Goal: Task Accomplishment & Management: Use online tool/utility

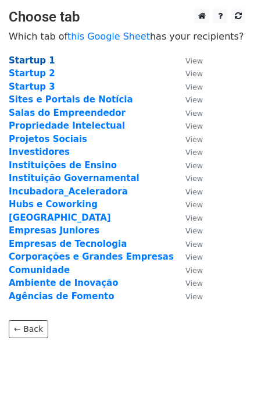
click at [30, 63] on strong "Startup 1" at bounding box center [32, 60] width 47 height 10
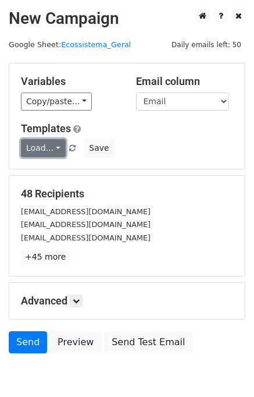
click at [56, 148] on link "Load..." at bounding box center [43, 148] width 45 height 18
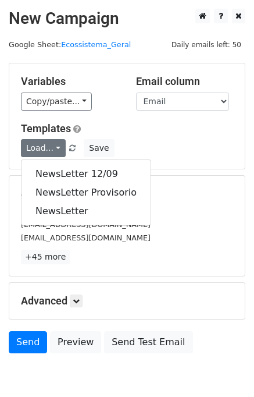
click at [105, 133] on h5 "Templates" at bounding box center [127, 128] width 213 height 13
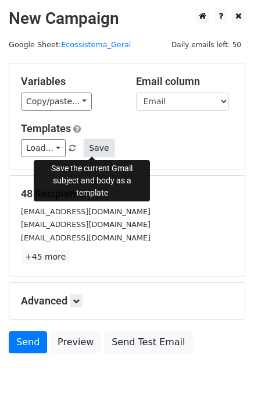
click at [97, 145] on button "Save" at bounding box center [99, 148] width 30 height 18
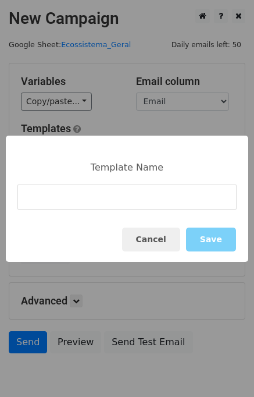
click at [93, 201] on input at bounding box center [126, 197] width 219 height 25
type input "News 26/09"
click at [164, 240] on button "Cancel" at bounding box center [151, 240] width 58 height 24
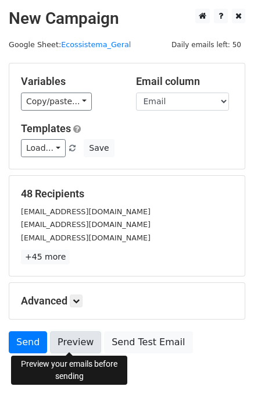
click at [69, 341] on link "Preview" at bounding box center [75, 342] width 51 height 22
click at [76, 348] on link "Preview" at bounding box center [75, 342] width 51 height 22
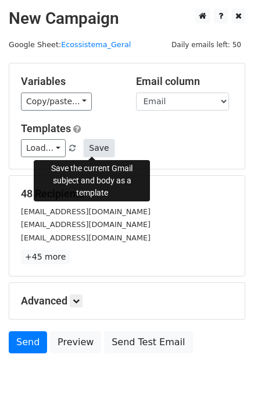
click at [95, 153] on button "Save" at bounding box center [99, 148] width 30 height 18
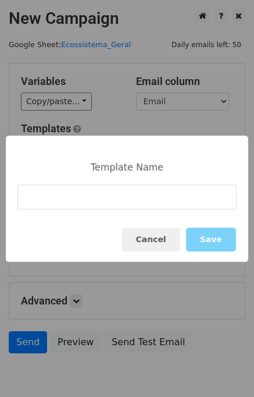
click at [94, 200] on input at bounding box center [126, 197] width 219 height 25
click at [54, 199] on input "News 20/09" at bounding box center [126, 197] width 219 height 25
type input "News 26/09"
click at [216, 231] on button "Save" at bounding box center [211, 240] width 50 height 24
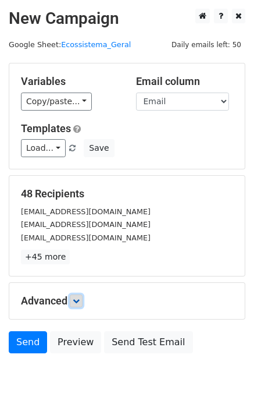
click at [80, 299] on icon at bounding box center [76, 301] width 7 height 7
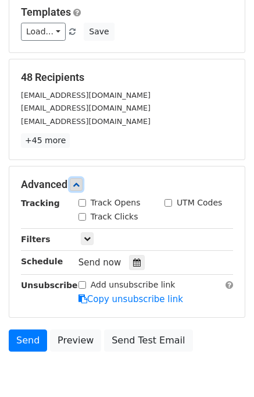
scroll to position [168, 0]
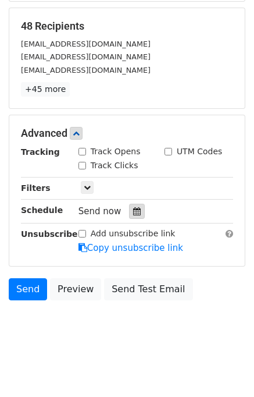
click at [133, 213] on icon at bounding box center [137, 211] width 8 height 8
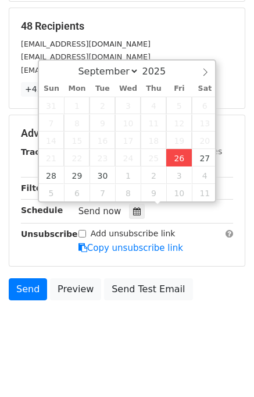
type input "2025-09-26 16:47"
type input "04"
type input "47"
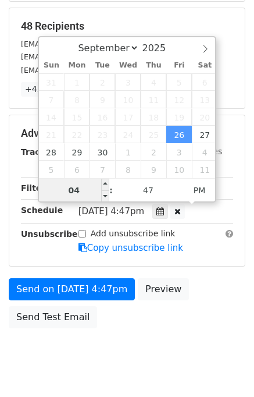
click at [84, 194] on input "04" at bounding box center [74, 190] width 71 height 23
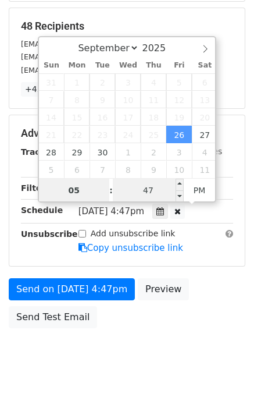
type input "05"
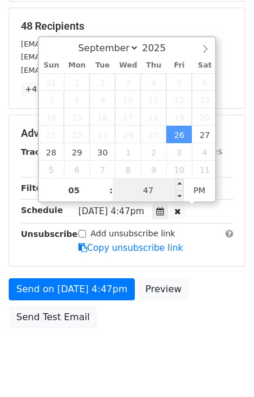
type input "2025-09-26 17:47"
click at [164, 187] on input "47" at bounding box center [148, 190] width 71 height 23
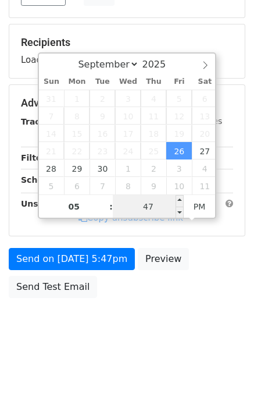
scroll to position [148, 0]
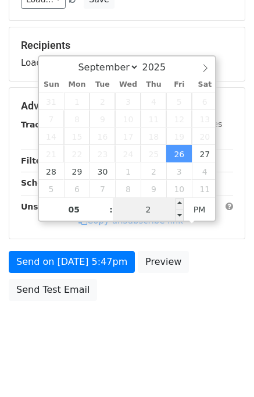
type input "20"
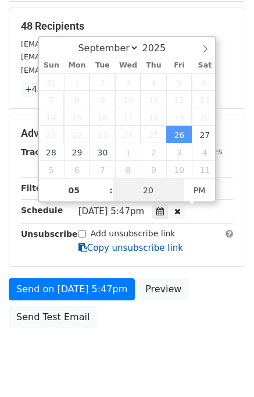
type input "2025-09-26 17:20"
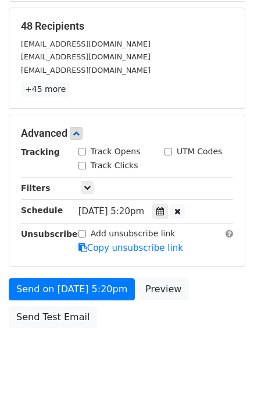
click at [100, 266] on form "Variables Copy/paste... {{Horário do envio}} {{Nome}} {{Email}} {{Telefone}} {{…" at bounding box center [127, 114] width 237 height 439
click at [162, 213] on icon at bounding box center [161, 211] width 8 height 8
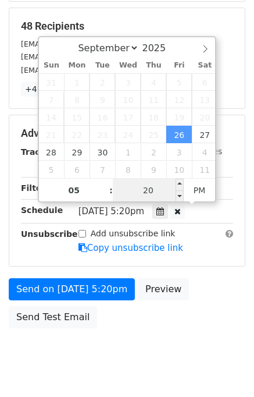
click at [142, 196] on input "20" at bounding box center [148, 190] width 71 height 23
type input "15"
type input "[DATE] 17:15"
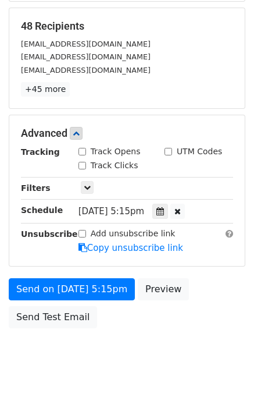
scroll to position [148, 0]
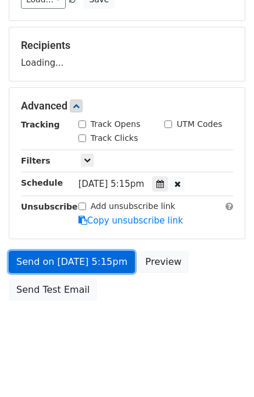
click at [73, 260] on link "Send on [DATE] 5:15pm" at bounding box center [72, 262] width 126 height 22
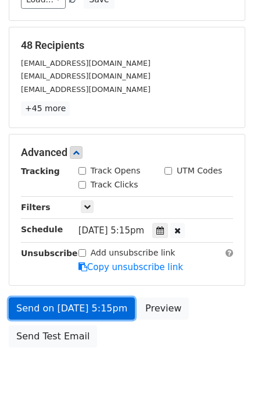
click at [76, 310] on link "Send on [DATE] 5:15pm" at bounding box center [72, 309] width 126 height 22
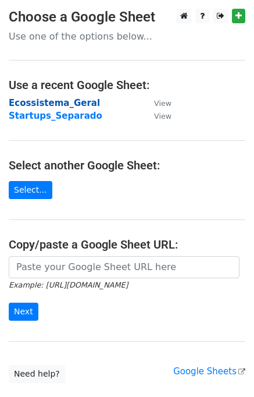
click at [59, 102] on strong "Ecossistema_Geral" at bounding box center [54, 103] width 91 height 10
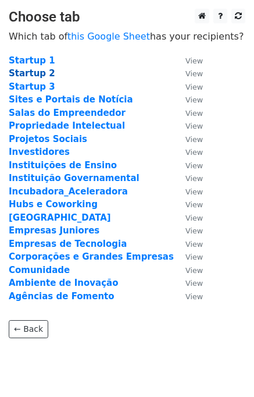
click at [38, 72] on strong "Startup 2" at bounding box center [32, 73] width 47 height 10
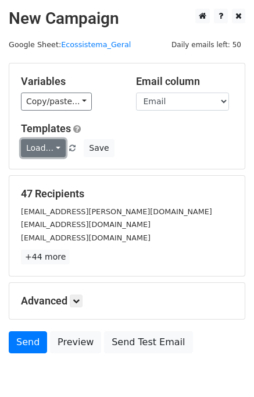
click at [34, 154] on link "Load..." at bounding box center [43, 148] width 45 height 18
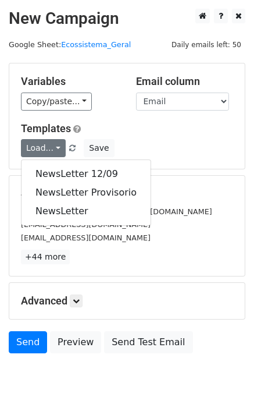
click at [150, 150] on div "Load... NewsLetter 12/09 NewsLetter Provisorio NewsLetter Save" at bounding box center [127, 148] width 230 height 18
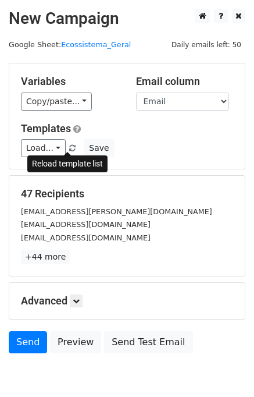
click at [69, 147] on span at bounding box center [72, 149] width 6 height 8
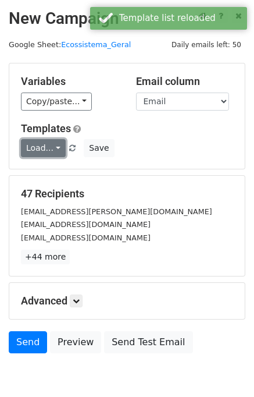
click at [30, 149] on link "Load..." at bounding box center [43, 148] width 45 height 18
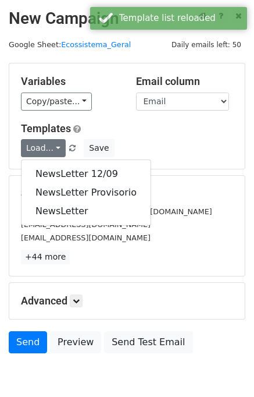
click at [154, 142] on div "Load... NewsLetter 12/09 NewsLetter Provisorio NewsLetter Save" at bounding box center [127, 148] width 230 height 18
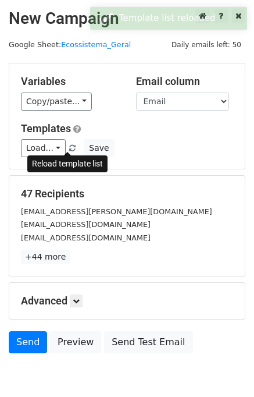
click at [69, 147] on span at bounding box center [72, 149] width 6 height 8
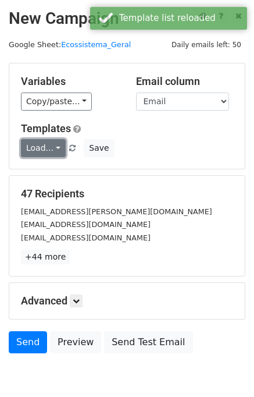
click at [24, 147] on link "Load..." at bounding box center [43, 148] width 45 height 18
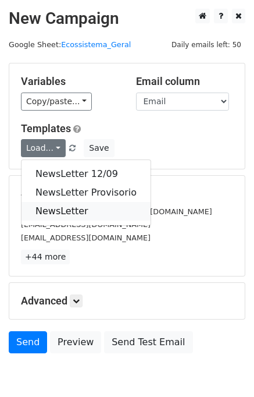
click at [87, 204] on link "NewsLetter" at bounding box center [86, 211] width 129 height 19
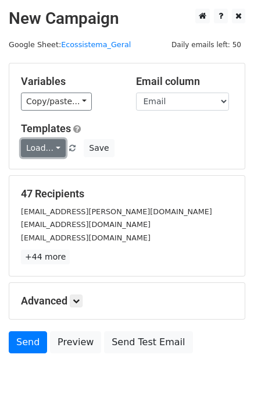
click at [54, 147] on link "Load..." at bounding box center [43, 148] width 45 height 18
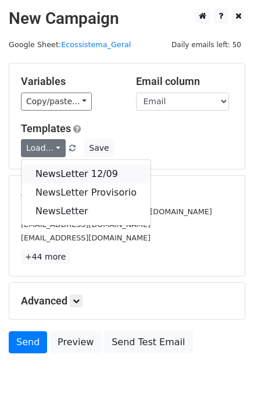
click at [58, 170] on link "NewsLetter 12/09" at bounding box center [86, 174] width 129 height 19
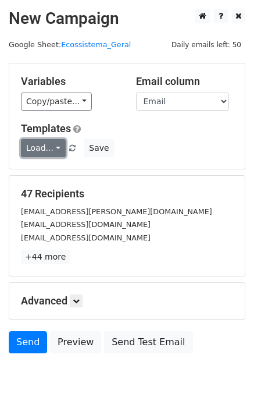
click at [36, 148] on link "Load..." at bounding box center [43, 148] width 45 height 18
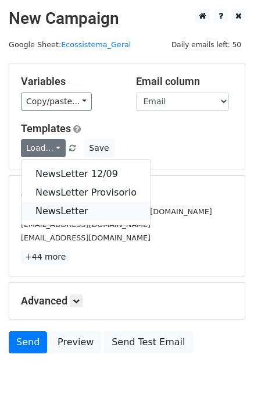
click at [51, 207] on link "NewsLetter" at bounding box center [86, 211] width 129 height 19
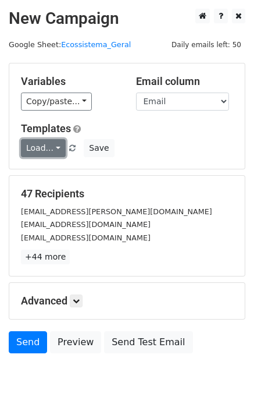
click at [39, 154] on link "Load..." at bounding box center [43, 148] width 45 height 18
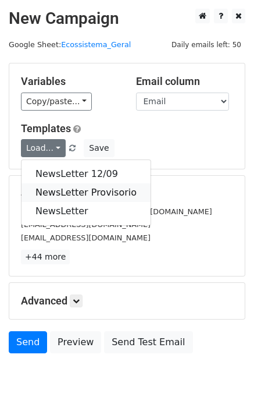
click at [49, 189] on link "NewsLetter Provisorio" at bounding box center [86, 192] width 129 height 19
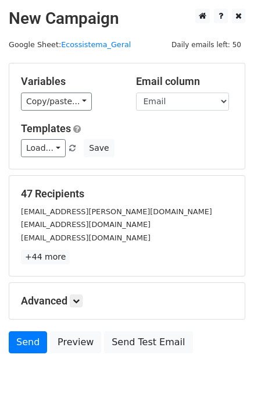
click at [148, 191] on h5 "47 Recipients" at bounding box center [127, 193] width 213 height 13
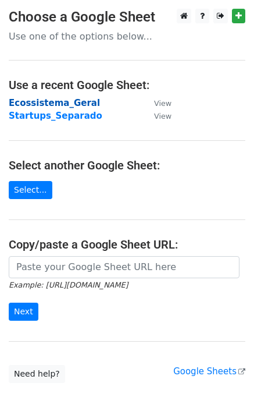
click at [44, 98] on strong "Ecossistema_Geral" at bounding box center [54, 103] width 91 height 10
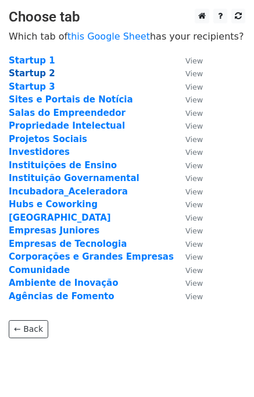
click at [41, 76] on strong "Startup 2" at bounding box center [32, 73] width 47 height 10
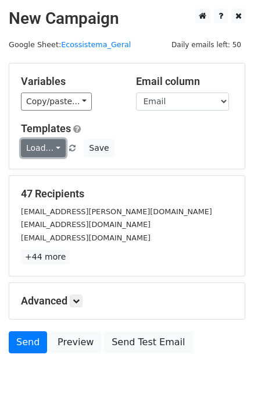
click at [43, 146] on link "Load..." at bounding box center [43, 148] width 45 height 18
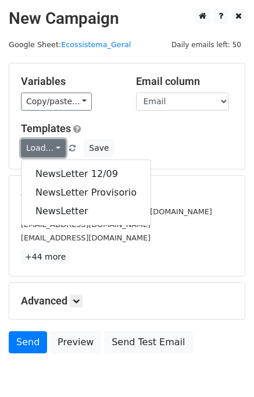
click at [43, 146] on link "Load..." at bounding box center [43, 148] width 45 height 18
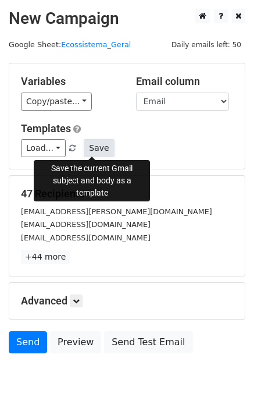
click at [89, 149] on button "Save" at bounding box center [99, 148] width 30 height 18
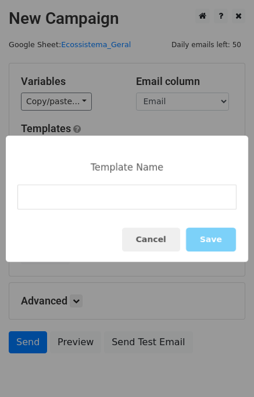
click at [107, 202] on input at bounding box center [126, 197] width 219 height 25
type input "News 26/09"
click at [217, 247] on button "Save" at bounding box center [211, 240] width 50 height 24
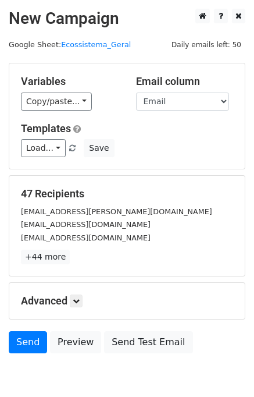
click at [69, 148] on span at bounding box center [72, 149] width 6 height 8
click at [40, 153] on link "Load..." at bounding box center [43, 148] width 45 height 18
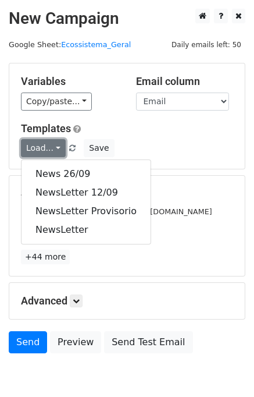
click at [40, 153] on link "Load..." at bounding box center [43, 148] width 45 height 18
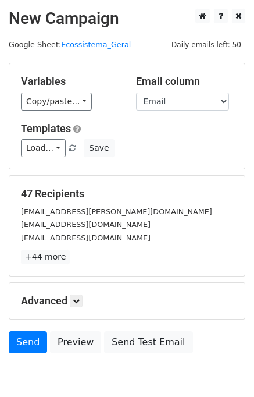
click at [88, 299] on h5 "Advanced" at bounding box center [127, 301] width 213 height 13
click at [83, 301] on link at bounding box center [76, 301] width 13 height 13
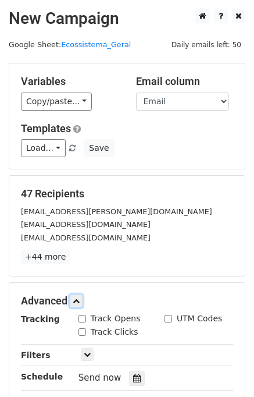
scroll to position [167, 0]
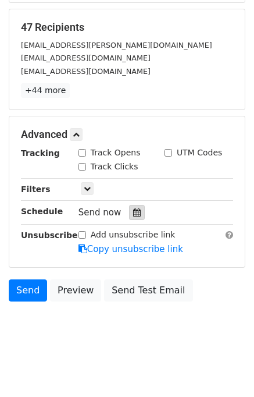
click at [133, 208] on icon at bounding box center [137, 212] width 8 height 8
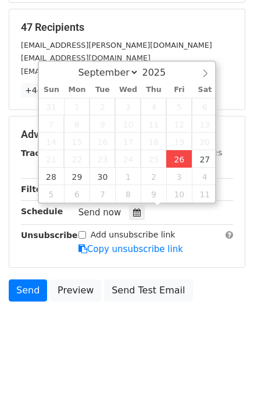
type input "2025-09-26 16:57"
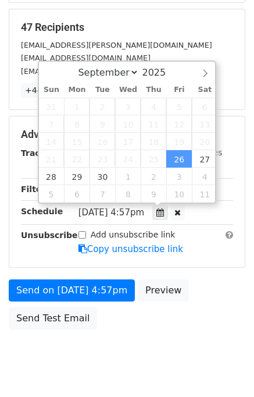
type input "04"
type input "57"
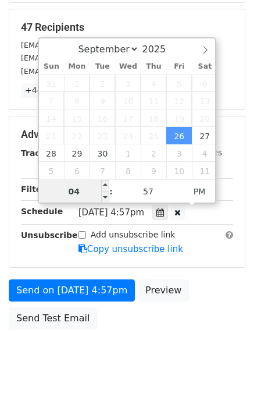
click at [84, 210] on body "New Campaign Daily emails left: 50 Google Sheet: Ecossistema_Geral Variables Co…" at bounding box center [127, 112] width 254 height 540
drag, startPoint x: 85, startPoint y: 192, endPoint x: 74, endPoint y: 192, distance: 11.1
click at [74, 192] on input "04" at bounding box center [74, 191] width 71 height 23
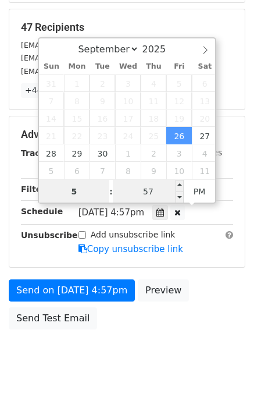
type input "5"
type input "2025-09-26 17:57"
type input "05"
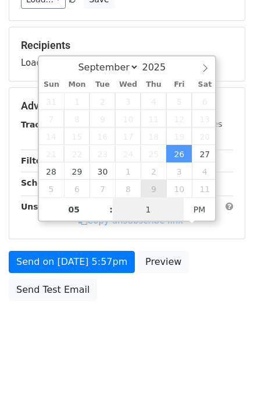
type input "15"
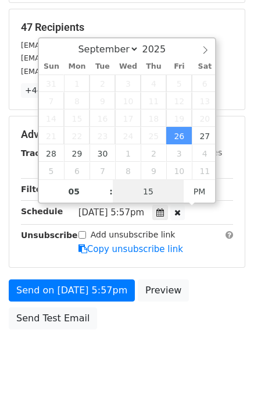
type input "2025-09-26 17:15"
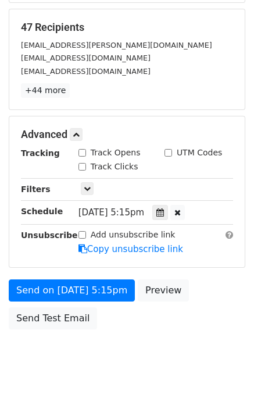
scroll to position [0, 0]
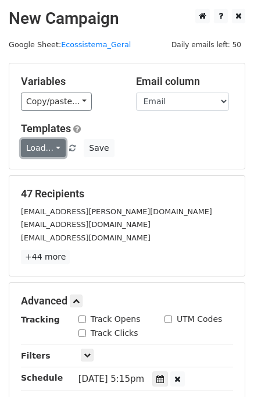
click at [48, 147] on link "Load..." at bounding box center [43, 148] width 45 height 18
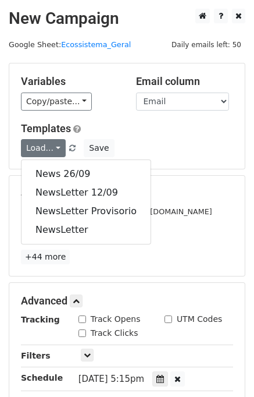
drag, startPoint x: 61, startPoint y: 172, endPoint x: 140, endPoint y: 126, distance: 91.6
click at [147, 120] on div "Variables Copy/paste... {{Horário do envio}} {{Nome}} {{Email}} {{Telefone}} {{…" at bounding box center [127, 115] width 236 height 105
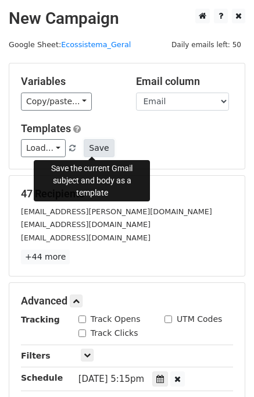
click at [94, 148] on button "Save" at bounding box center [99, 148] width 30 height 18
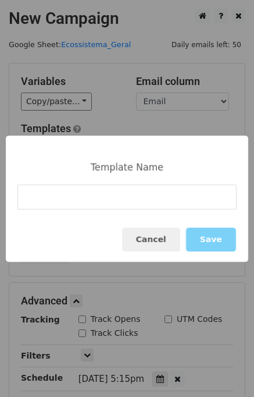
click at [69, 192] on input at bounding box center [126, 197] width 219 height 25
type input "NEWSLETTER 26/09"
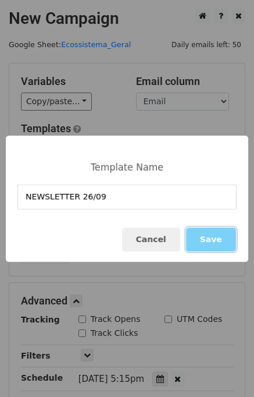
click at [208, 238] on button "Save" at bounding box center [211, 240] width 50 height 24
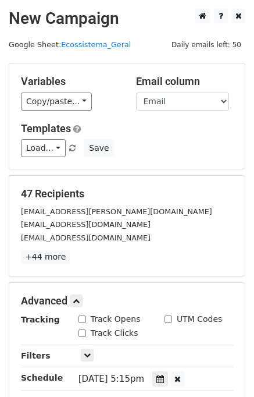
click at [69, 150] on span at bounding box center [72, 149] width 6 height 8
click at [44, 145] on link "Load..." at bounding box center [43, 148] width 45 height 18
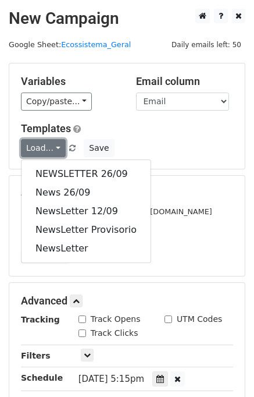
click at [44, 145] on link "Load..." at bounding box center [43, 148] width 45 height 18
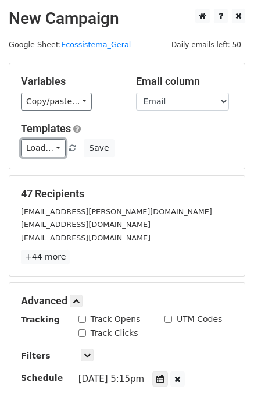
scroll to position [195, 0]
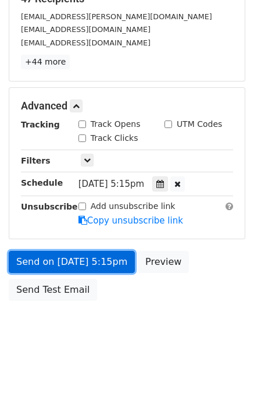
click at [83, 266] on link "Send on Sep 26 at 5:15pm" at bounding box center [72, 262] width 126 height 22
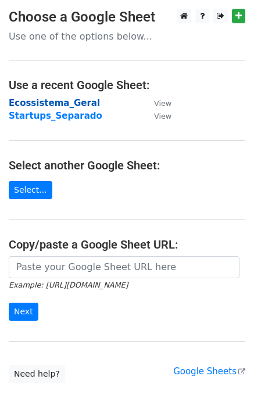
click at [55, 106] on strong "Ecossistema_Geral" at bounding box center [54, 103] width 91 height 10
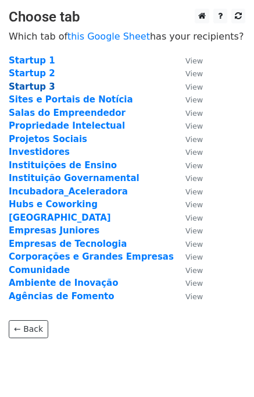
click at [43, 89] on strong "Startup 3" at bounding box center [32, 87] width 47 height 10
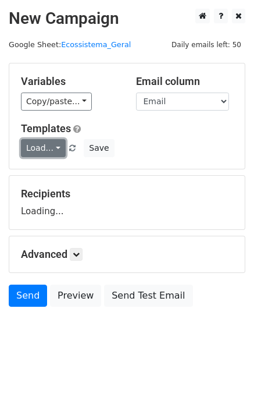
click at [48, 146] on link "Load..." at bounding box center [43, 148] width 45 height 18
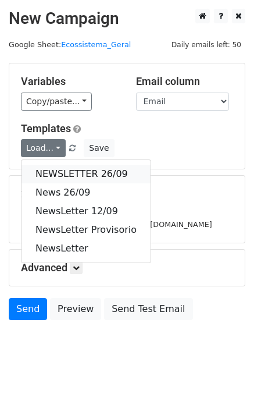
click at [57, 167] on link "NEWSLETTER 26/09" at bounding box center [86, 174] width 129 height 19
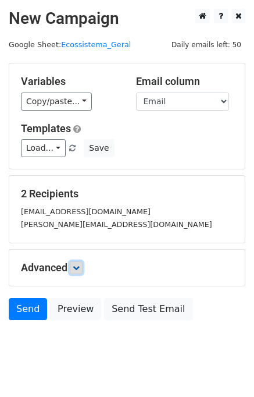
click at [80, 268] on icon at bounding box center [76, 267] width 7 height 7
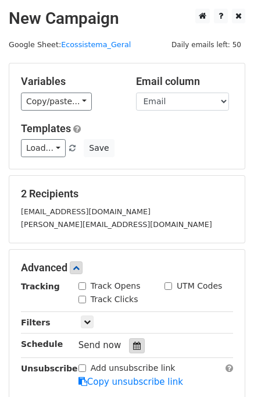
click at [137, 341] on div at bounding box center [137, 345] width 16 height 15
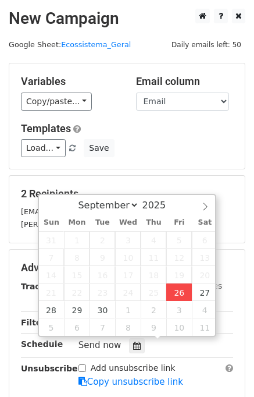
type input "2025-09-26 16:58"
type input "04"
type input "58"
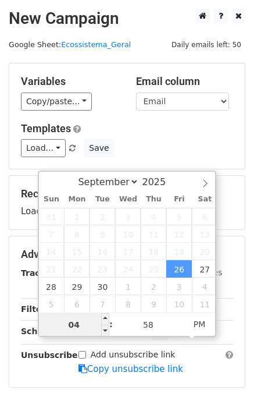
click at [86, 323] on input "04" at bounding box center [74, 324] width 71 height 23
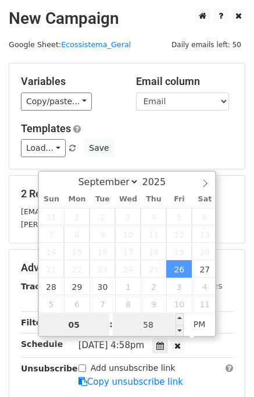
type input "05"
type input "2025-09-26 17:58"
click at [156, 318] on input "58" at bounding box center [148, 324] width 71 height 23
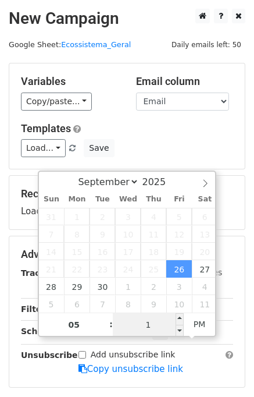
type input "15"
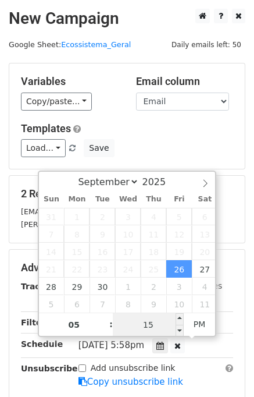
type input "2025-09-26 17:15"
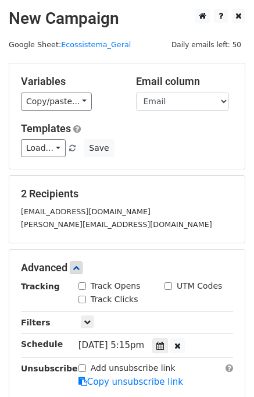
scroll to position [161, 0]
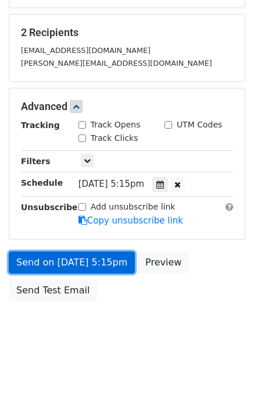
click at [75, 263] on link "Send on Sep 26 at 5:15pm" at bounding box center [72, 263] width 126 height 22
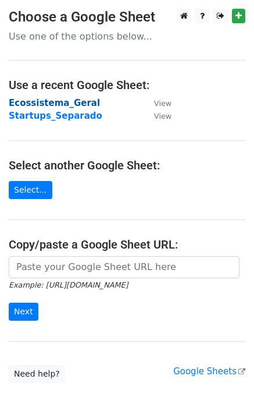
click at [54, 102] on strong "Ecossistema_Geral" at bounding box center [54, 103] width 91 height 10
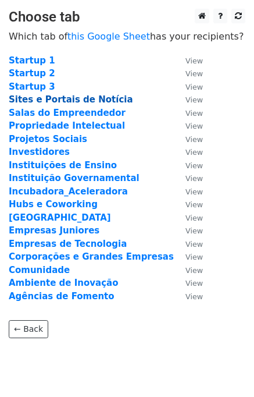
click at [49, 97] on strong "Sites e Portais de Notícia" at bounding box center [71, 99] width 125 height 10
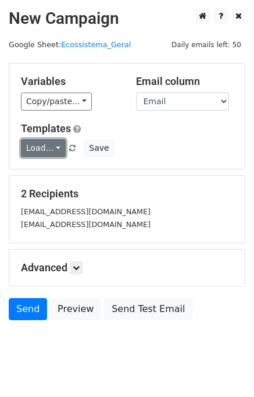
click at [48, 153] on link "Load..." at bounding box center [43, 148] width 45 height 18
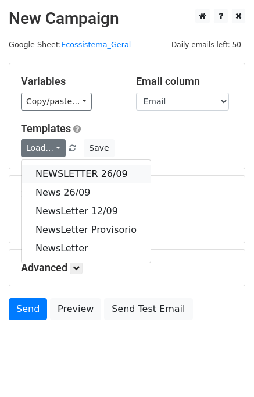
click at [56, 171] on link "NEWSLETTER 26/09" at bounding box center [86, 174] width 129 height 19
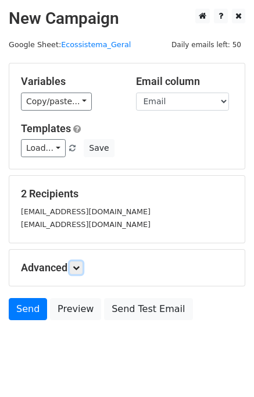
drag, startPoint x: 77, startPoint y: 263, endPoint x: 117, endPoint y: 290, distance: 48.3
click at [77, 264] on icon at bounding box center [76, 267] width 7 height 7
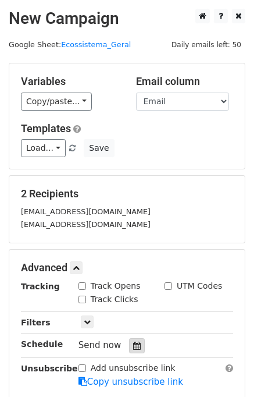
click at [133, 344] on icon at bounding box center [137, 346] width 8 height 8
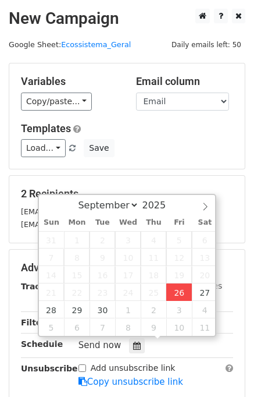
type input "[DATE] 16:59"
type input "04"
type input "59"
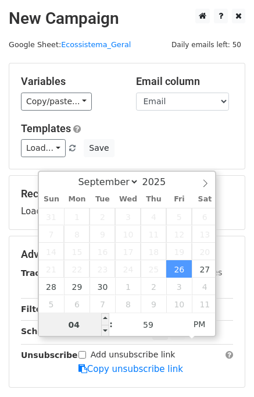
click at [82, 326] on input "04" at bounding box center [74, 324] width 71 height 23
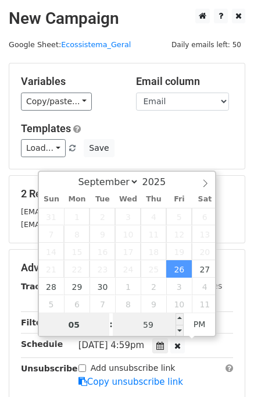
type input "05"
type input "[DATE] 17:59"
click at [146, 322] on input "59" at bounding box center [148, 324] width 71 height 23
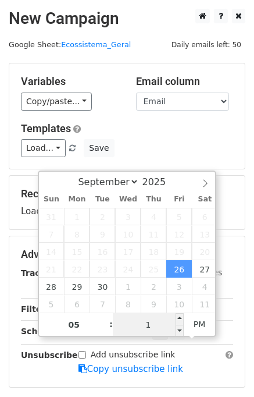
type input "15"
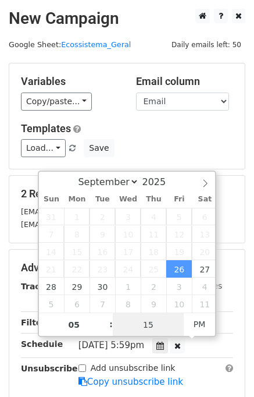
type input "[DATE] 17:15"
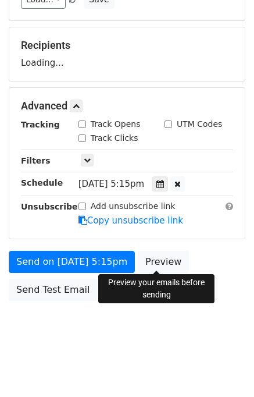
scroll to position [161, 0]
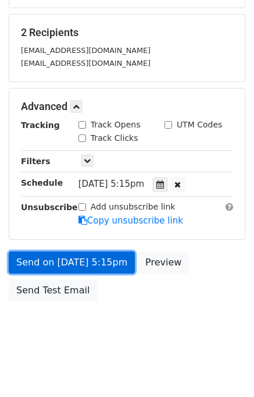
click at [68, 257] on link "Send on Sep 26 at 5:15pm" at bounding box center [72, 263] width 126 height 22
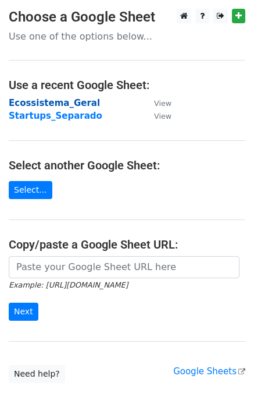
click at [60, 99] on strong "Ecossistema_Geral" at bounding box center [54, 103] width 91 height 10
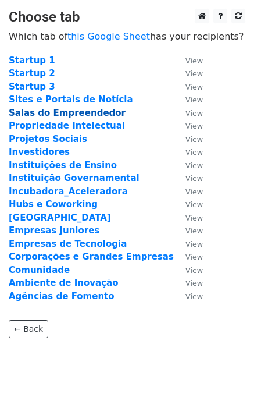
click at [55, 110] on strong "Salas do Empreendedor" at bounding box center [67, 113] width 117 height 10
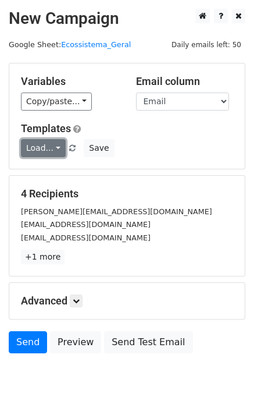
drag, startPoint x: 46, startPoint y: 142, endPoint x: 47, endPoint y: 148, distance: 6.4
click at [46, 142] on link "Load..." at bounding box center [43, 148] width 45 height 18
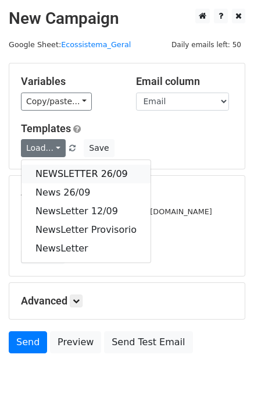
click at [53, 168] on link "NEWSLETTER 26/09" at bounding box center [86, 174] width 129 height 19
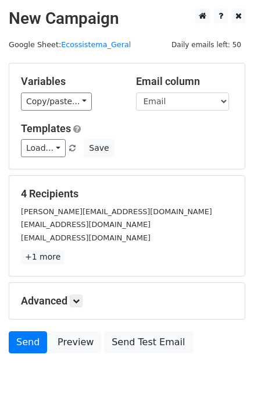
scroll to position [54, 0]
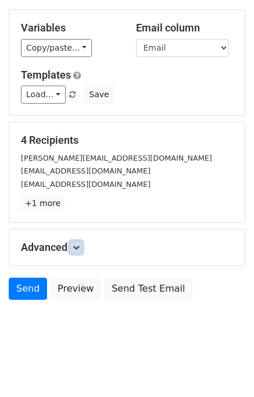
click at [79, 249] on icon at bounding box center [76, 247] width 7 height 7
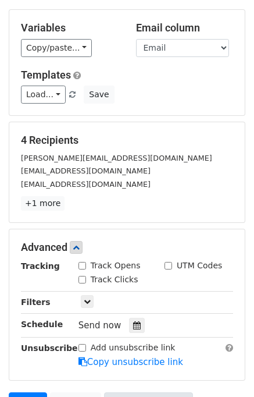
scroll to position [168, 0]
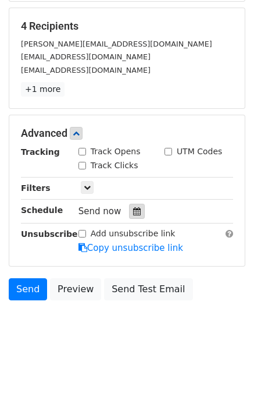
click at [129, 211] on div at bounding box center [137, 211] width 16 height 15
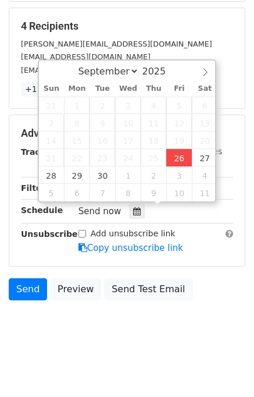
type input "[DATE] 16:59"
type input "04"
type input "59"
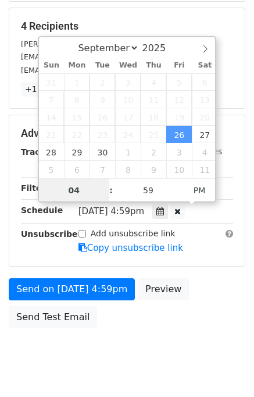
scroll to position [0, 0]
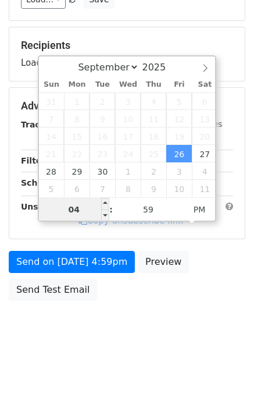
click at [86, 205] on input "04" at bounding box center [74, 209] width 71 height 23
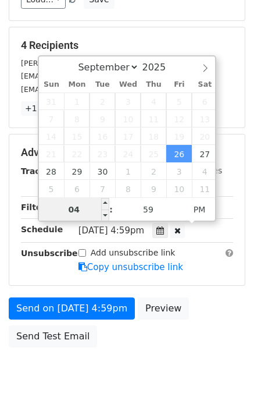
scroll to position [168, 0]
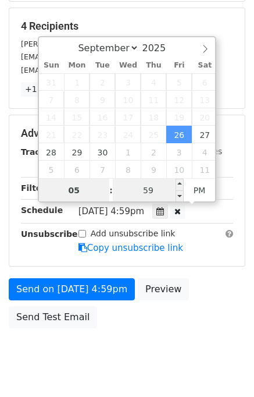
type input "05"
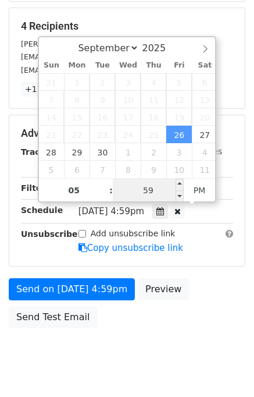
type input "[DATE] 17:59"
click at [141, 189] on input "59" at bounding box center [148, 190] width 71 height 23
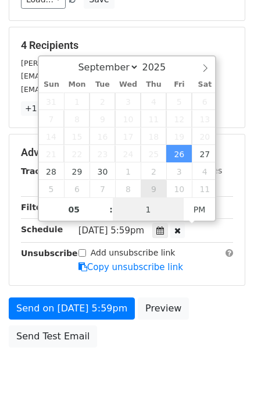
type input "15"
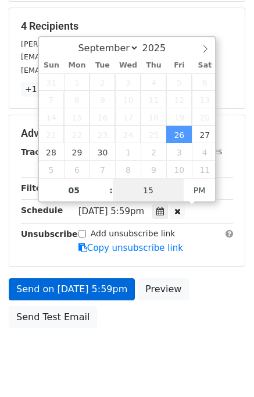
type input "2025-09-26 17:15"
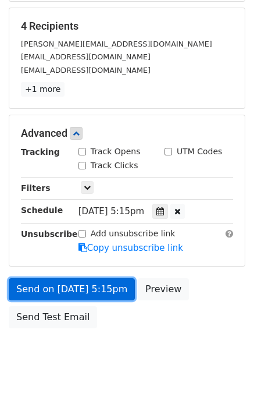
click at [68, 288] on link "Send on Sep 26 at 5:15pm" at bounding box center [72, 289] width 126 height 22
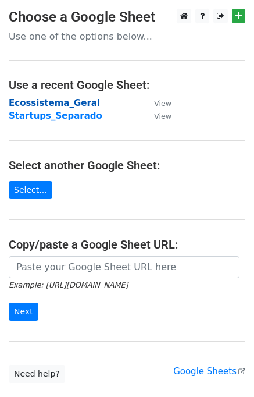
click at [53, 102] on strong "Ecossistema_Geral" at bounding box center [54, 103] width 91 height 10
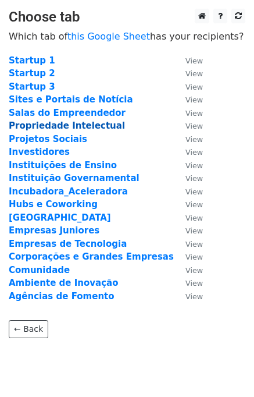
click at [56, 127] on strong "Propriedade Intelectual" at bounding box center [67, 126] width 116 height 10
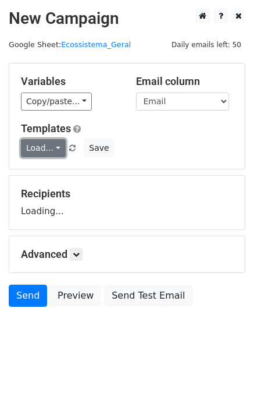
click at [41, 148] on link "Load..." at bounding box center [43, 148] width 45 height 18
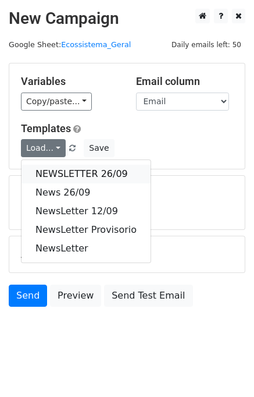
click at [54, 171] on link "NEWSLETTER 26/09" at bounding box center [86, 174] width 129 height 19
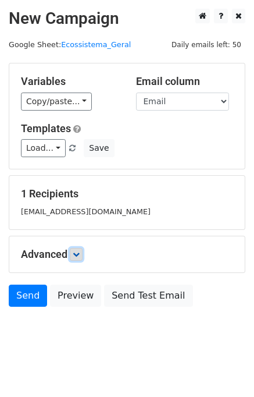
click at [75, 252] on icon at bounding box center [76, 254] width 7 height 7
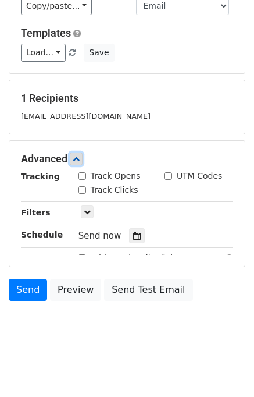
scroll to position [105, 0]
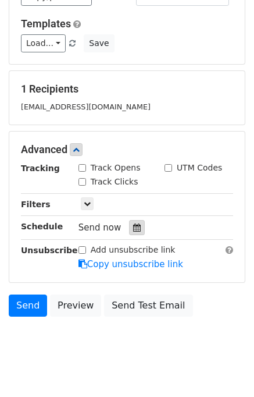
click at [133, 226] on icon at bounding box center [137, 228] width 8 height 8
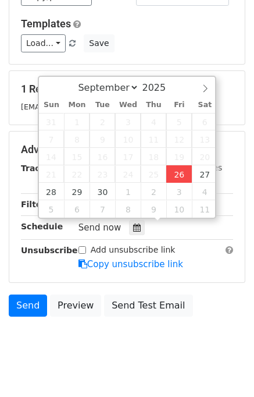
type input "2025-09-26 17:00"
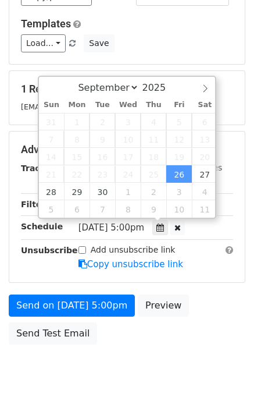
type input "05"
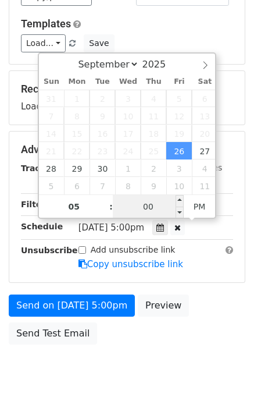
click at [146, 211] on input "00" at bounding box center [148, 206] width 71 height 23
type input "15"
type input "2025-09-26 17:15"
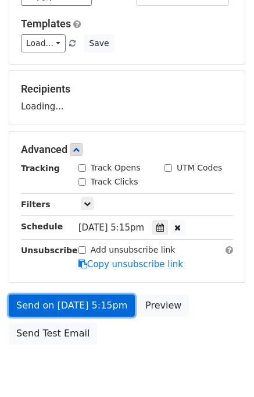
click at [58, 306] on link "Send on Sep 26 at 5:15pm" at bounding box center [72, 306] width 126 height 22
click at [63, 303] on link "Send on Sep 26 at 5:15pm" at bounding box center [72, 306] width 126 height 22
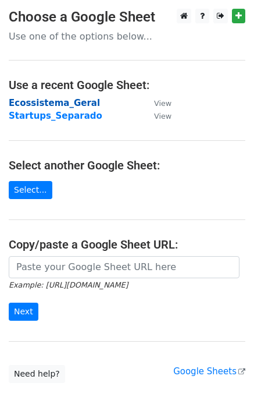
click at [44, 99] on strong "Ecossistema_Geral" at bounding box center [54, 103] width 91 height 10
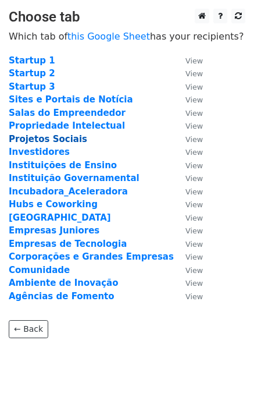
click at [38, 137] on strong "Projetos Sociais" at bounding box center [48, 139] width 79 height 10
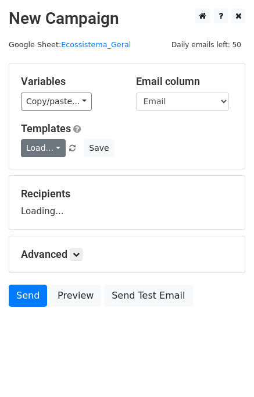
click at [47, 150] on link "Load..." at bounding box center [43, 148] width 45 height 18
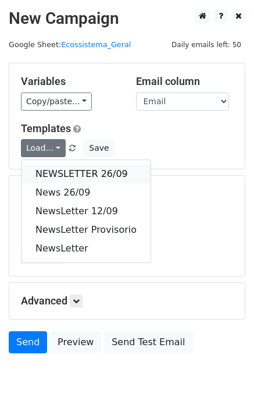
click at [54, 175] on link "NEWSLETTER 26/09" at bounding box center [86, 174] width 129 height 19
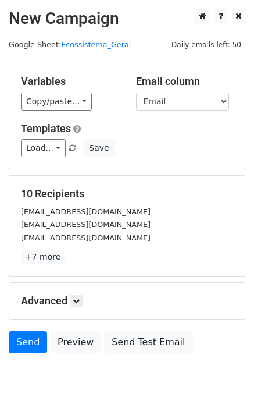
scroll to position [54, 0]
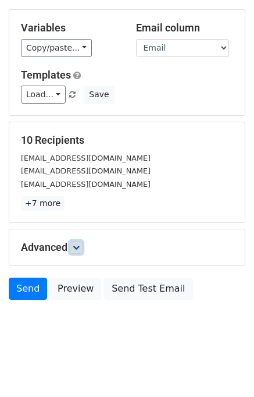
click at [79, 246] on icon at bounding box center [76, 247] width 7 height 7
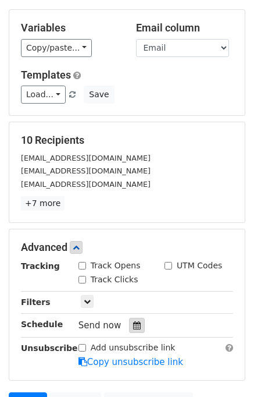
click at [133, 324] on icon at bounding box center [137, 325] width 8 height 8
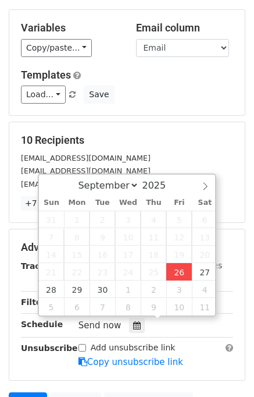
type input "2025-09-26 17:00"
type input "05"
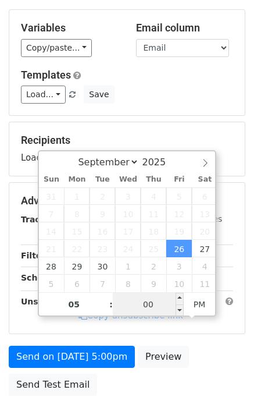
click at [167, 303] on input "00" at bounding box center [148, 304] width 71 height 23
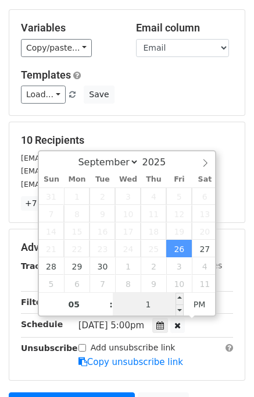
type input "15"
type input "2025-09-26 17:15"
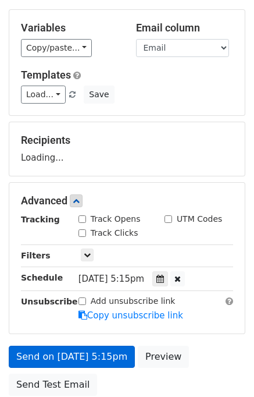
scroll to position [148, 0]
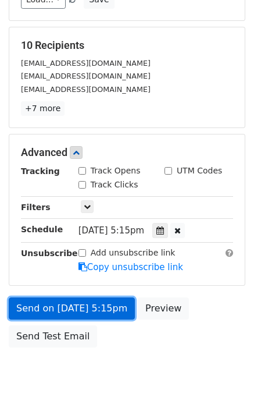
click at [88, 302] on link "Send on Sep 26 at 5:15pm" at bounding box center [72, 309] width 126 height 22
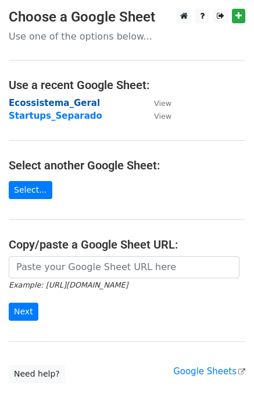
click at [68, 101] on strong "Ecossistema_Geral" at bounding box center [54, 103] width 91 height 10
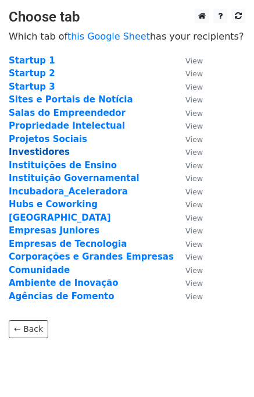
click at [40, 153] on strong "Investidores" at bounding box center [39, 152] width 61 height 10
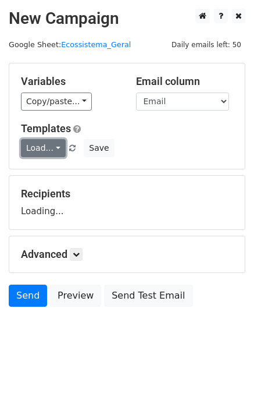
click at [52, 148] on link "Load..." at bounding box center [43, 148] width 45 height 18
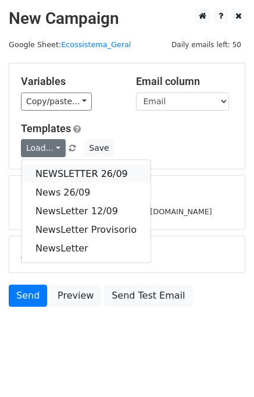
click at [51, 168] on link "NEWSLETTER 26/09" at bounding box center [86, 174] width 129 height 19
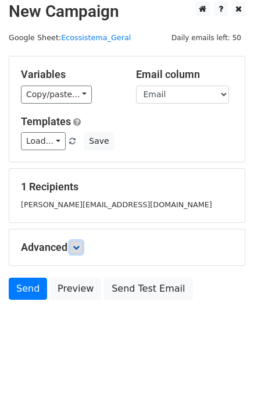
click at [79, 244] on icon at bounding box center [76, 247] width 7 height 7
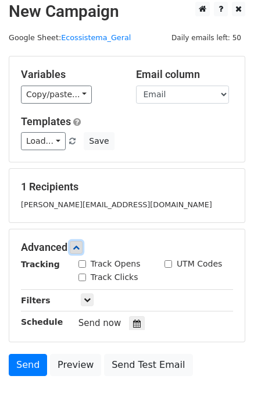
scroll to position [115, 0]
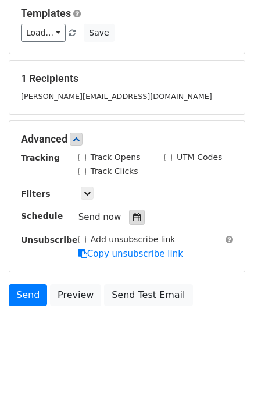
click at [133, 215] on icon at bounding box center [137, 217] width 8 height 8
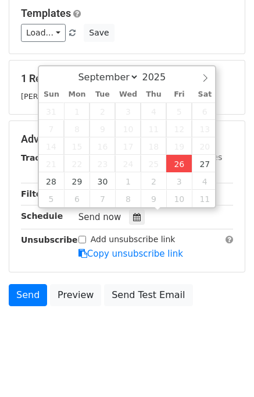
type input "2025-09-26 17:01"
type input "05"
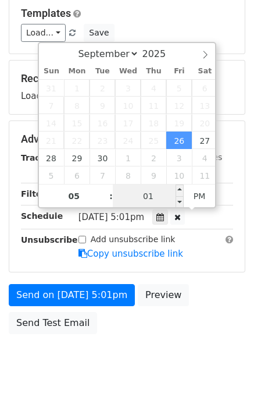
click at [157, 194] on input "01" at bounding box center [148, 196] width 71 height 23
type input "15"
type input "2025-09-26 17:15"
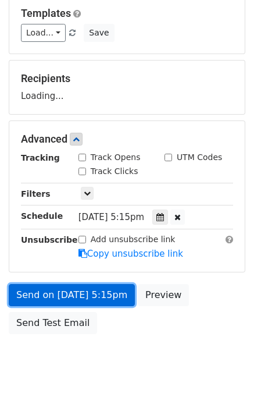
click at [56, 287] on link "Send on Sep 26 at 5:15pm" at bounding box center [72, 295] width 126 height 22
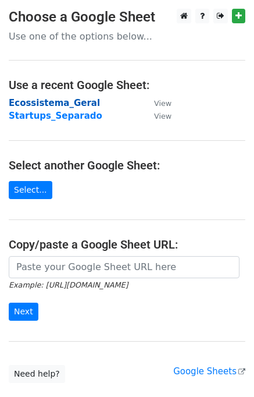
click at [55, 100] on strong "Ecossistema_Geral" at bounding box center [54, 103] width 91 height 10
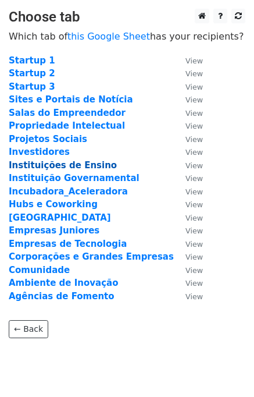
click at [55, 165] on strong "Instituições de Ensino" at bounding box center [63, 165] width 108 height 10
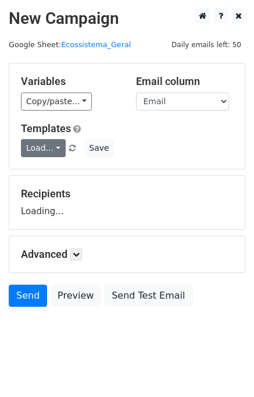
click at [53, 141] on link "Load..." at bounding box center [43, 148] width 45 height 18
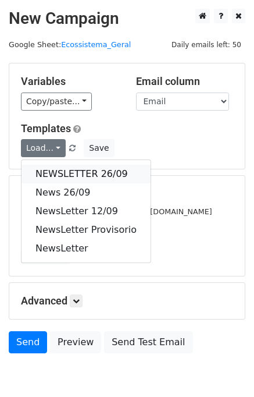
click at [49, 169] on link "NEWSLETTER 26/09" at bounding box center [86, 174] width 129 height 19
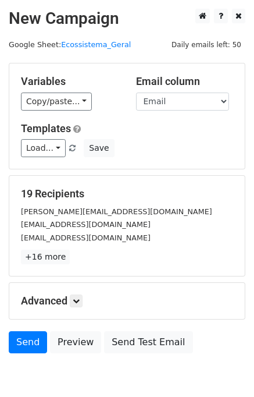
scroll to position [54, 0]
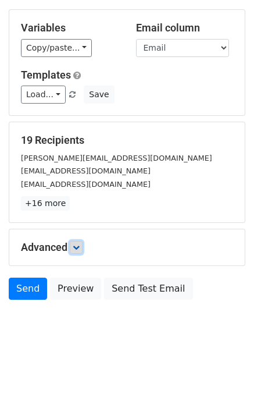
click at [77, 249] on icon at bounding box center [76, 247] width 7 height 7
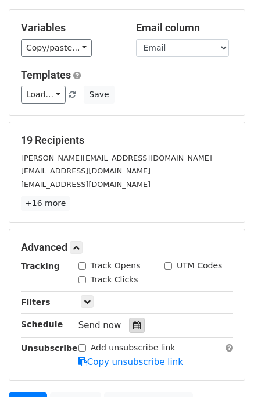
click at [129, 320] on div at bounding box center [137, 325] width 16 height 15
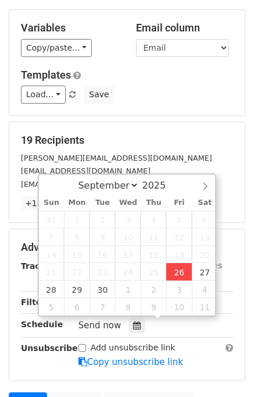
type input "2025-09-26 17:01"
type input "05"
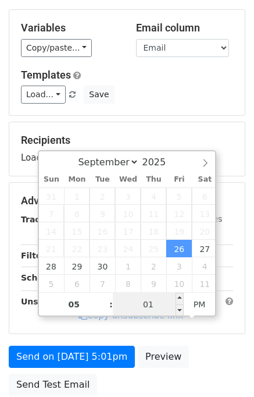
click at [162, 301] on input "01" at bounding box center [148, 304] width 71 height 23
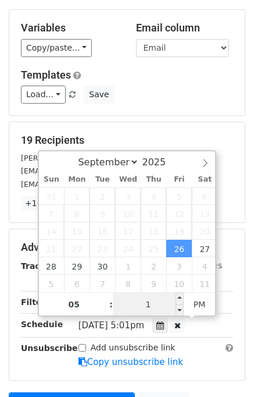
type input "15"
type input "2025-09-26 17:15"
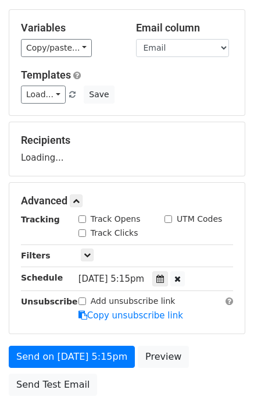
scroll to position [148, 0]
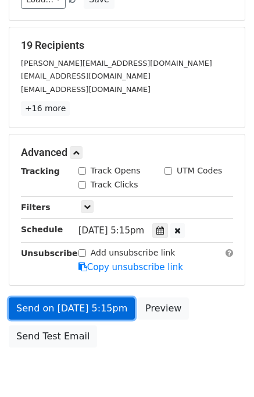
click at [62, 300] on link "Send on Sep 26 at 5:15pm" at bounding box center [72, 309] width 126 height 22
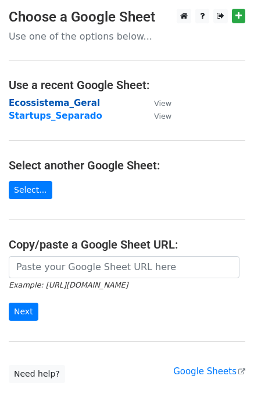
click at [58, 101] on strong "Ecossistema_Geral" at bounding box center [54, 103] width 91 height 10
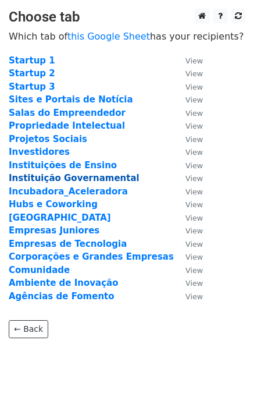
click at [58, 178] on strong "Instituição Governamental" at bounding box center [74, 178] width 131 height 10
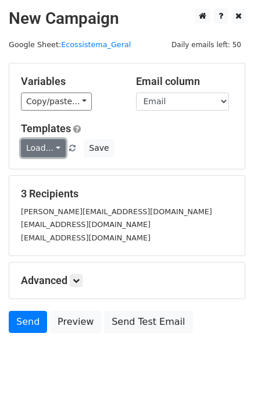
click at [47, 148] on link "Load..." at bounding box center [43, 148] width 45 height 18
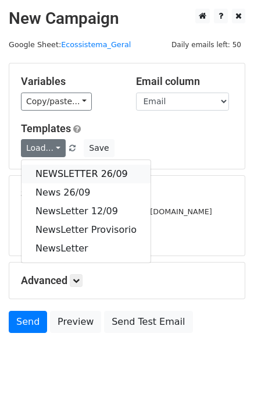
click at [53, 176] on link "NEWSLETTER 26/09" at bounding box center [86, 174] width 129 height 19
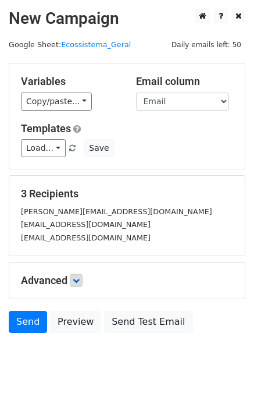
drag, startPoint x: 69, startPoint y: 282, endPoint x: 75, endPoint y: 283, distance: 5.9
click at [72, 282] on h5 "Advanced" at bounding box center [127, 280] width 213 height 13
click at [75, 283] on link at bounding box center [76, 280] width 13 height 13
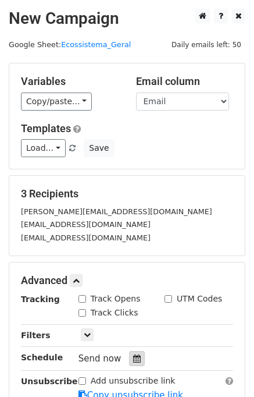
click at [133, 356] on icon at bounding box center [137, 359] width 8 height 8
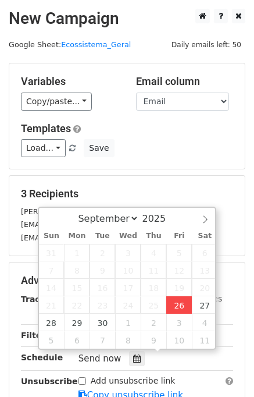
type input "2025-09-26 17:02"
type input "05"
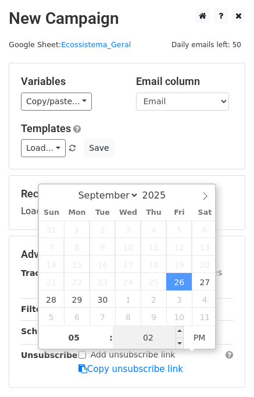
click at [156, 330] on input "02" at bounding box center [148, 337] width 71 height 23
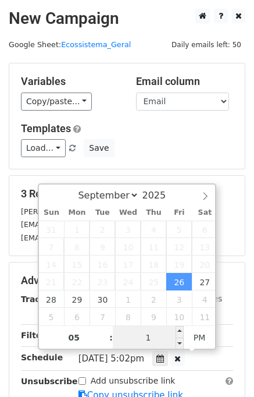
type input "15"
type input "2025-09-26 17:15"
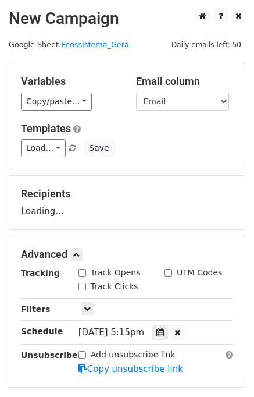
scroll to position [148, 0]
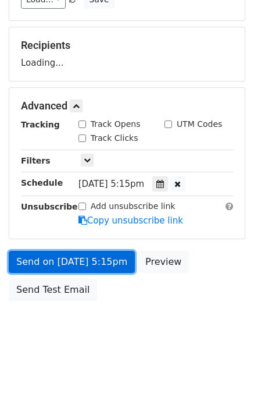
click at [86, 260] on link "Send on Sep 26 at 5:15pm" at bounding box center [72, 262] width 126 height 22
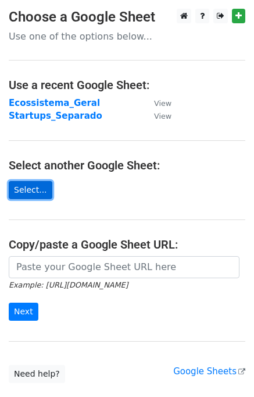
click at [23, 194] on link "Select..." at bounding box center [31, 190] width 44 height 18
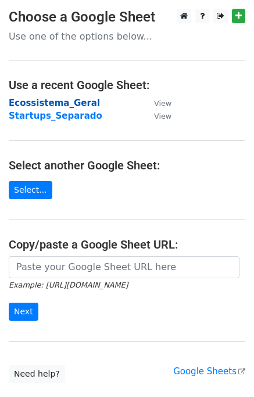
click at [43, 98] on strong "Ecossistema_Geral" at bounding box center [54, 103] width 91 height 10
click at [40, 104] on strong "Ecossistema_Geral" at bounding box center [54, 103] width 91 height 10
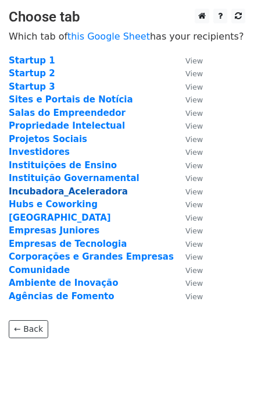
click at [53, 189] on strong "Incubadora_Aceleradora" at bounding box center [68, 191] width 119 height 10
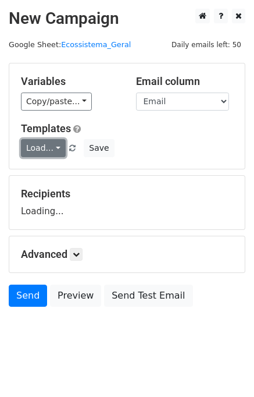
click at [48, 150] on link "Load..." at bounding box center [43, 148] width 45 height 18
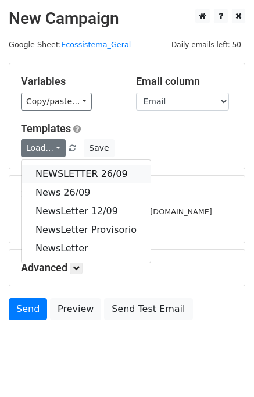
click at [54, 173] on link "NEWSLETTER 26/09" at bounding box center [86, 174] width 129 height 19
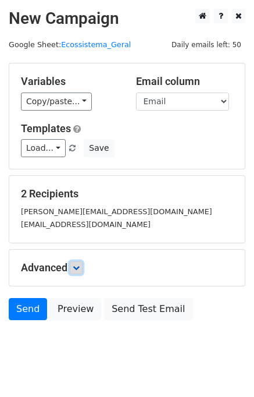
click at [76, 270] on icon at bounding box center [76, 267] width 7 height 7
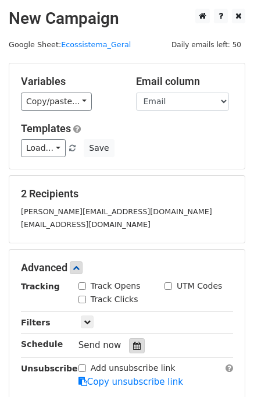
click at [133, 343] on icon at bounding box center [137, 346] width 8 height 8
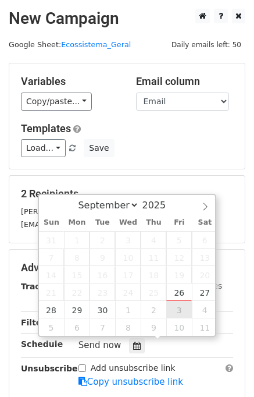
type input "[DATE] 12:00"
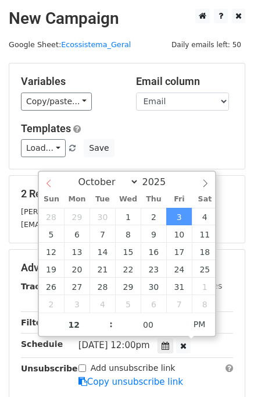
select select "8"
click at [51, 185] on div "September October November [DATE]" at bounding box center [127, 182] width 177 height 20
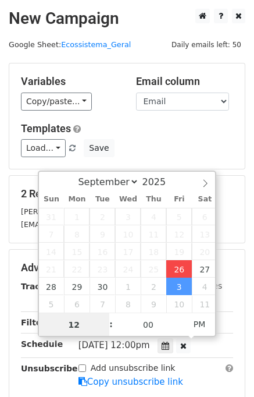
type input "[DATE] 17:03"
type input "05"
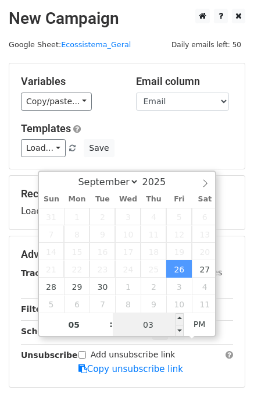
click at [156, 324] on input "03" at bounding box center [148, 324] width 71 height 23
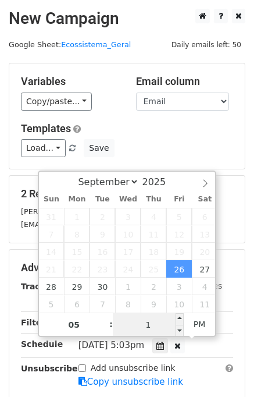
type input "15"
type input "[DATE] 17:15"
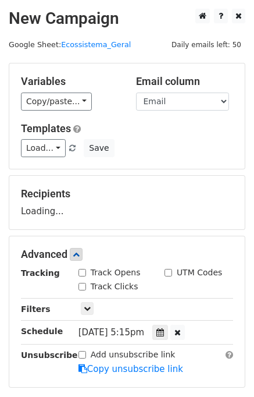
scroll to position [148, 0]
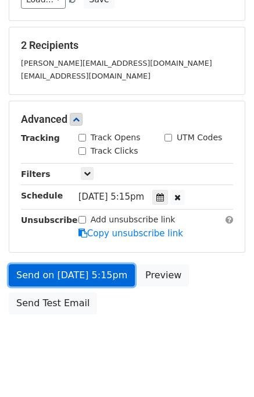
click at [62, 268] on link "Send on [DATE] 5:15pm" at bounding box center [72, 275] width 126 height 22
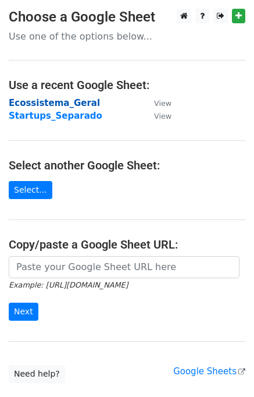
click at [35, 103] on strong "Ecossistema_Geral" at bounding box center [54, 103] width 91 height 10
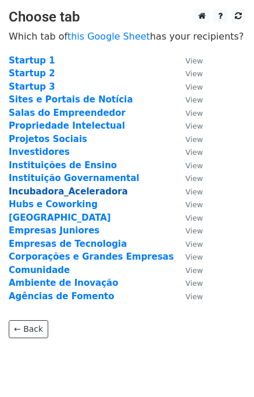
click at [73, 192] on strong "Incubadora_Aceleradora" at bounding box center [68, 191] width 119 height 10
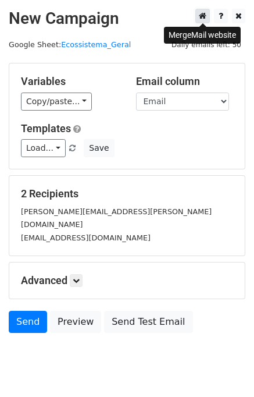
click at [200, 18] on icon at bounding box center [203, 16] width 8 height 8
click at [75, 46] on link "Ecossistema_Geral" at bounding box center [96, 44] width 70 height 9
click at [238, 20] on icon at bounding box center [239, 16] width 6 height 8
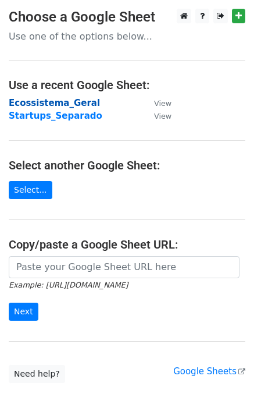
click at [47, 101] on strong "Ecossistema_Geral" at bounding box center [54, 103] width 91 height 10
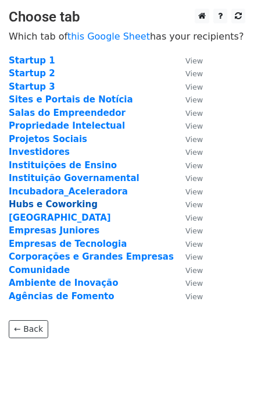
click at [57, 201] on strong "Hubs e Coworking" at bounding box center [53, 204] width 89 height 10
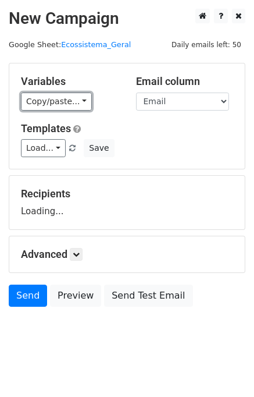
drag, startPoint x: 46, startPoint y: 97, endPoint x: 43, endPoint y: 110, distance: 13.8
click at [46, 98] on link "Copy/paste..." at bounding box center [56, 102] width 71 height 18
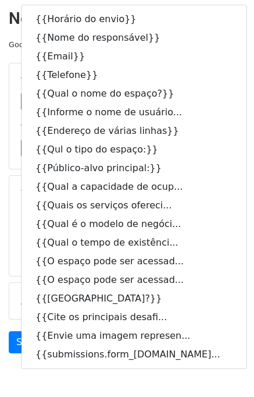
click at [9, 70] on div "Variables Copy/paste... {{Horário do envio}} {{Nome do responsável}} {{Email}} …" at bounding box center [127, 115] width 236 height 105
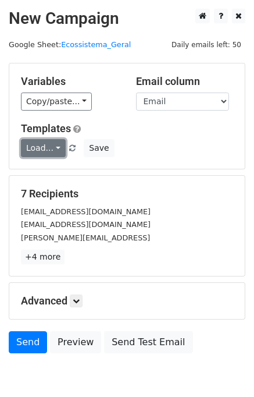
click at [33, 146] on link "Load..." at bounding box center [43, 148] width 45 height 18
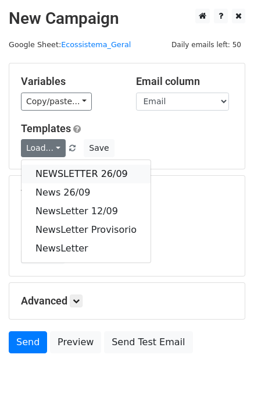
click at [44, 176] on link "NEWSLETTER 26/09" at bounding box center [86, 174] width 129 height 19
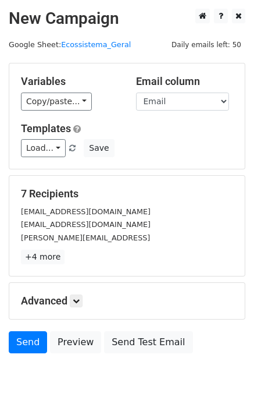
scroll to position [54, 0]
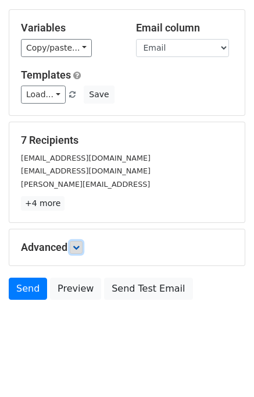
click at [76, 245] on icon at bounding box center [76, 247] width 7 height 7
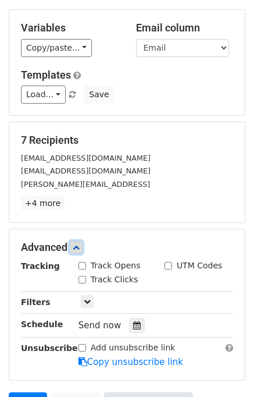
scroll to position [168, 0]
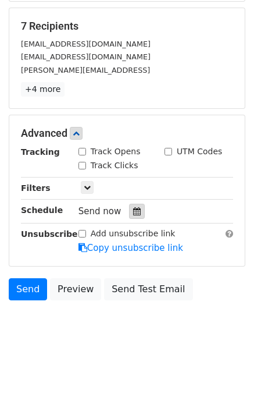
click at [137, 216] on div at bounding box center [137, 211] width 16 height 15
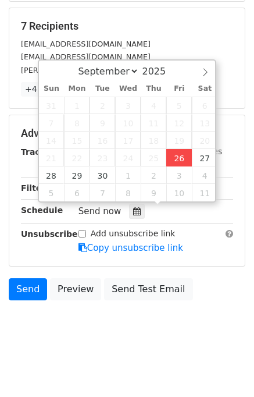
type input "2025-09-26 17:04"
type input "05"
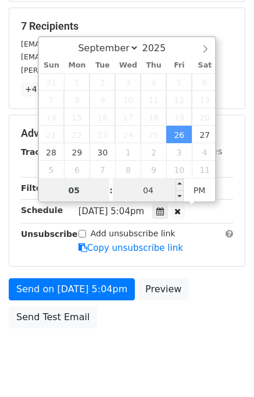
scroll to position [148, 0]
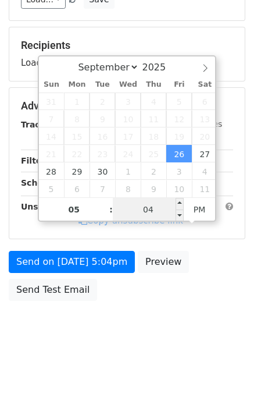
click at [154, 210] on input "04" at bounding box center [148, 209] width 71 height 23
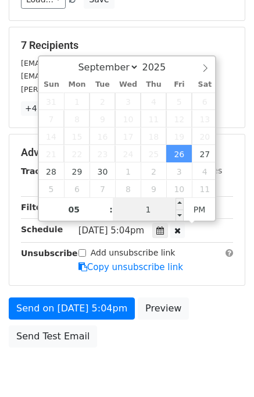
type input "15"
type input "2025-09-26 17:15"
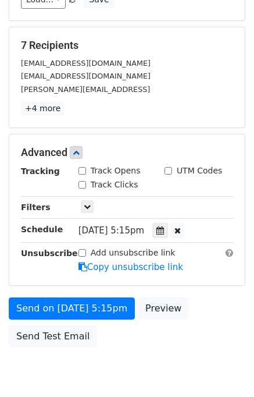
click at [50, 259] on div "Unsubscribe" at bounding box center [41, 260] width 58 height 27
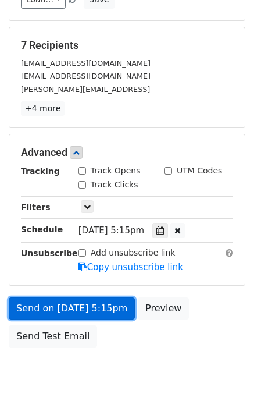
click at [46, 299] on link "Send on [DATE] 5:15pm" at bounding box center [72, 309] width 126 height 22
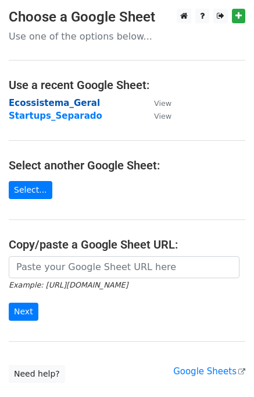
click at [47, 98] on strong "Ecossistema_Geral" at bounding box center [54, 103] width 91 height 10
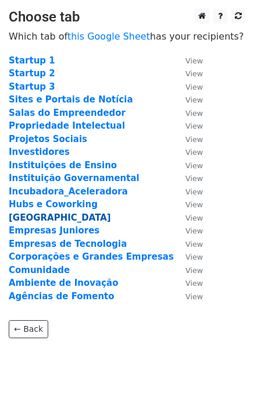
click at [52, 218] on strong "Estação Tech" at bounding box center [60, 218] width 102 height 10
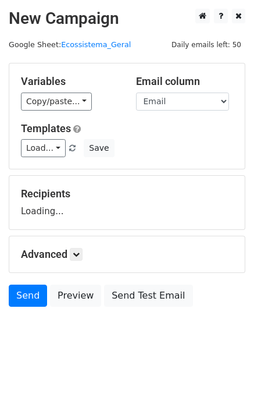
click at [37, 137] on div "Templates Load... NEWSLETTER 26/09 News 26/09 NewsLetter 12/09 NewsLetter Provi…" at bounding box center [127, 140] width 230 height 36
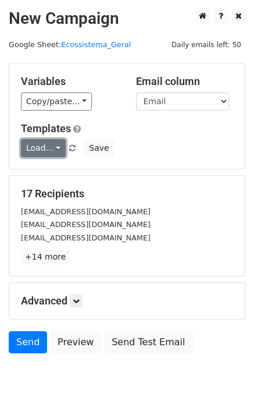
click at [40, 145] on link "Load..." at bounding box center [43, 148] width 45 height 18
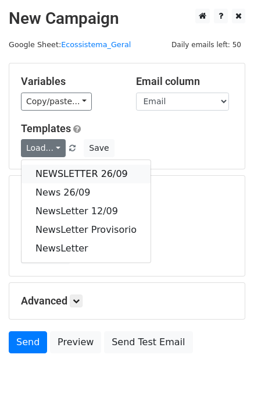
click at [46, 166] on link "NEWSLETTER 26/09" at bounding box center [86, 174] width 129 height 19
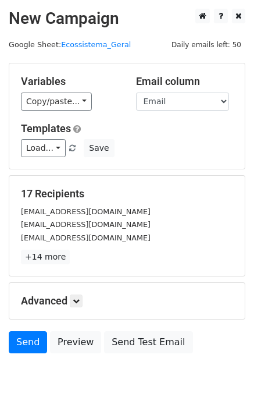
scroll to position [54, 0]
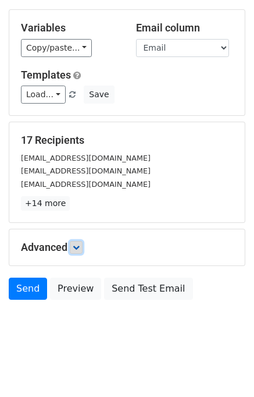
click at [77, 245] on icon at bounding box center [76, 247] width 7 height 7
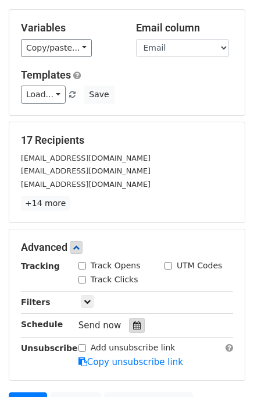
click at [133, 321] on icon at bounding box center [137, 325] width 8 height 8
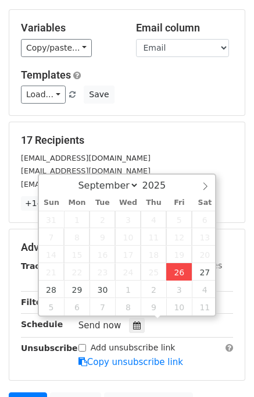
type input "2025-09-26 17:04"
type input "05"
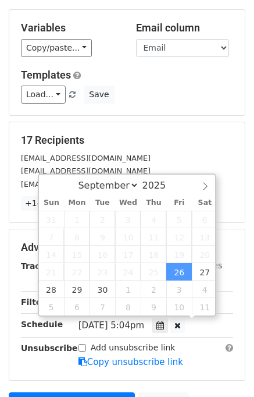
scroll to position [0, 0]
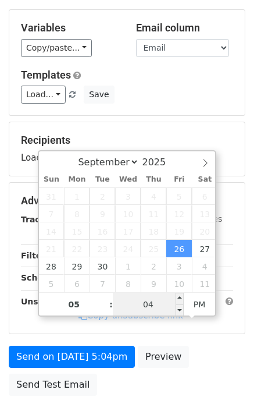
click at [150, 303] on input "04" at bounding box center [148, 304] width 71 height 23
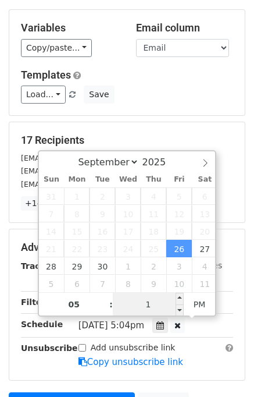
type input "15"
type input "[DATE] 17:15"
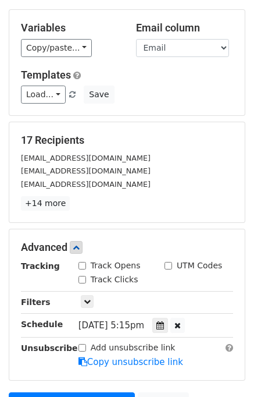
scroll to position [195, 0]
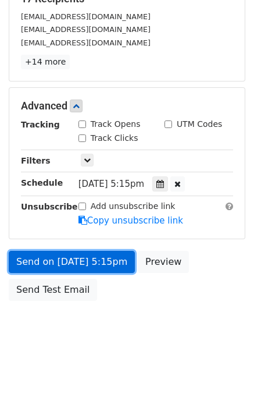
click at [56, 259] on link "Send on [DATE] 5:15pm" at bounding box center [72, 262] width 126 height 22
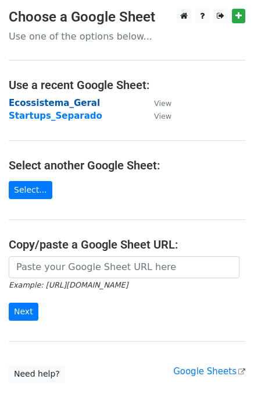
click at [54, 101] on strong "Ecossistema_Geral" at bounding box center [54, 103] width 91 height 10
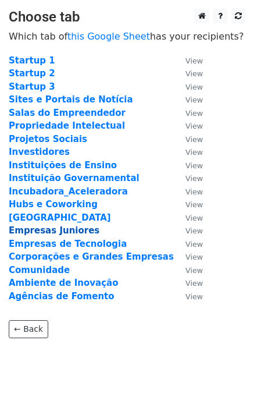
click at [35, 231] on strong "Empresas Juniores" at bounding box center [54, 230] width 91 height 10
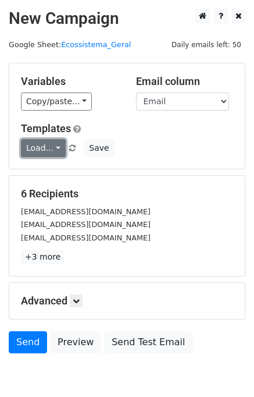
click at [40, 149] on link "Load..." at bounding box center [43, 148] width 45 height 18
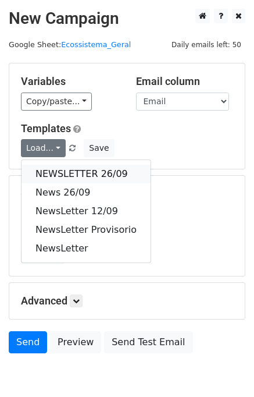
click at [48, 168] on link "NEWSLETTER 26/09" at bounding box center [86, 174] width 129 height 19
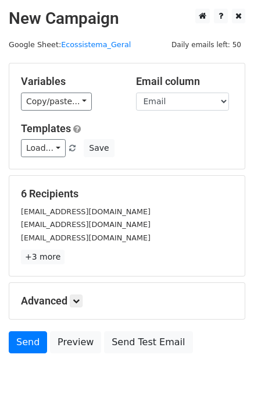
click at [71, 299] on h5 "Advanced" at bounding box center [127, 301] width 213 height 13
click at [75, 301] on link at bounding box center [76, 301] width 13 height 13
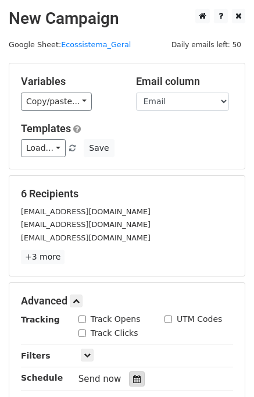
click at [133, 378] on icon at bounding box center [137, 379] width 8 height 8
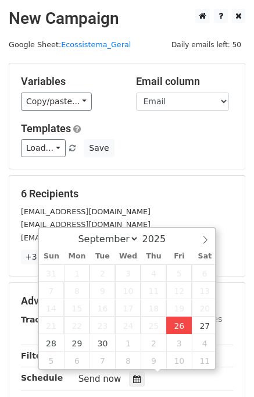
type input "2025-09-26 17:05"
type input "05"
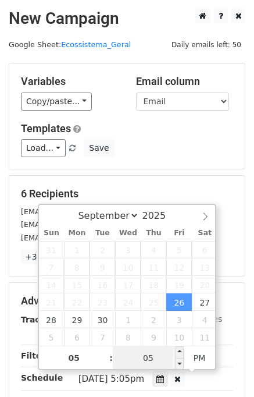
click at [155, 355] on input "05" at bounding box center [148, 357] width 71 height 23
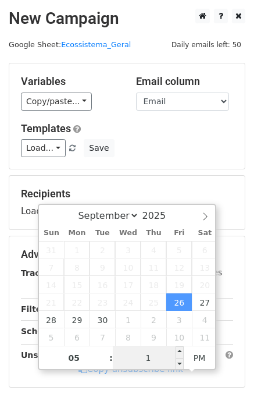
type input "15"
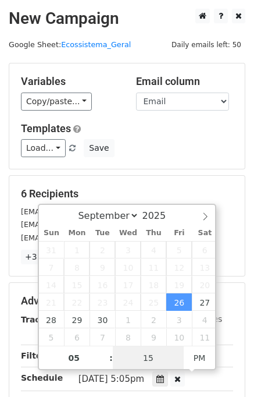
type input "2025-09-26 17:15"
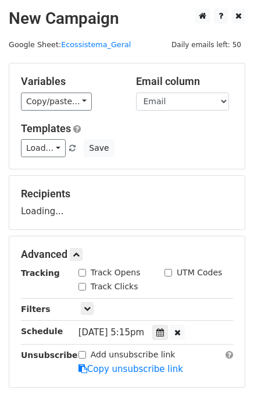
scroll to position [148, 0]
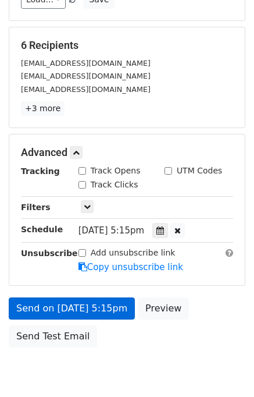
click at [74, 261] on div "Add unsubscribe link Copy unsubscribe link" at bounding box center [156, 260] width 172 height 27
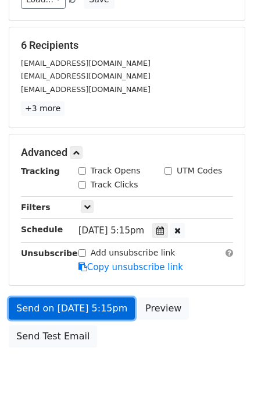
click at [72, 304] on link "Send on Sep 26 at 5:15pm" at bounding box center [72, 309] width 126 height 22
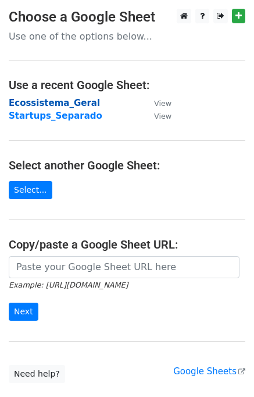
click at [52, 102] on strong "Ecossistema_Geral" at bounding box center [54, 103] width 91 height 10
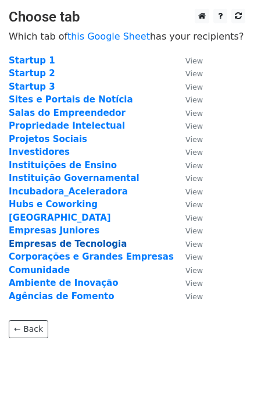
click at [48, 247] on strong "Empresas de Tecnologia" at bounding box center [68, 244] width 118 height 10
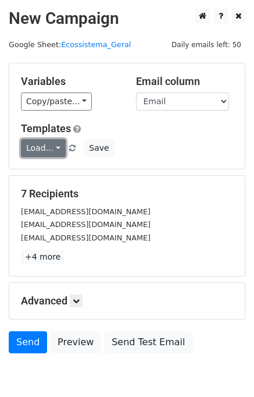
click at [46, 143] on link "Load..." at bounding box center [43, 148] width 45 height 18
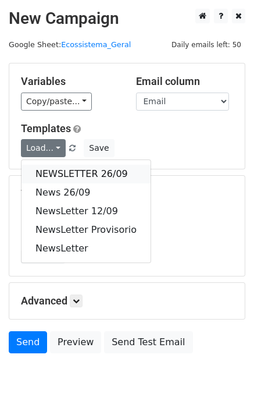
click at [51, 173] on link "NEWSLETTER 26/09" at bounding box center [86, 174] width 129 height 19
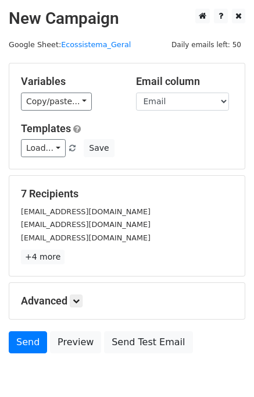
scroll to position [54, 0]
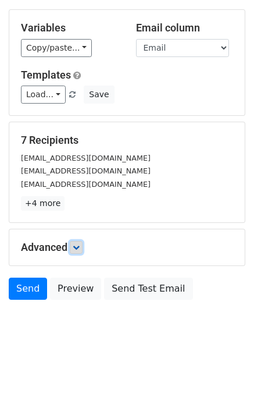
click at [77, 247] on icon at bounding box center [76, 247] width 7 height 7
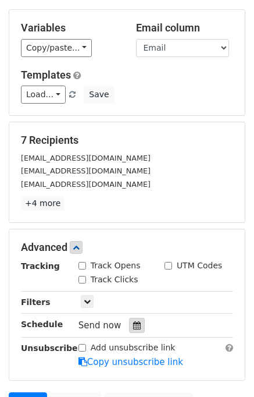
click at [133, 324] on icon at bounding box center [137, 325] width 8 height 8
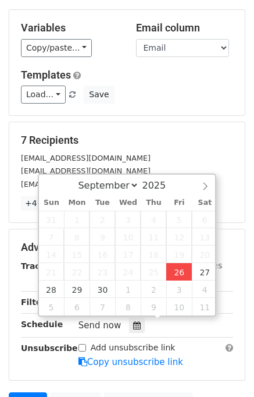
type input "2025-09-26 17:05"
type input "05"
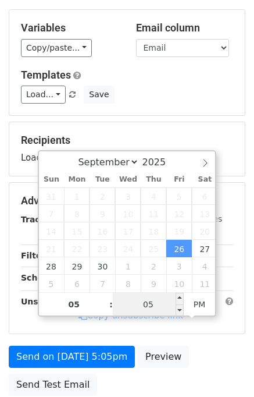
click at [157, 299] on input "05" at bounding box center [148, 304] width 71 height 23
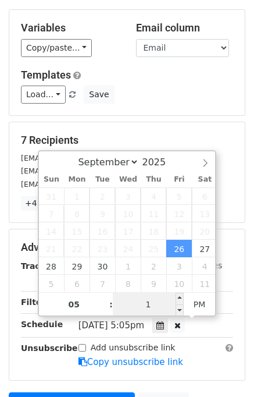
type input "15"
type input "2025-09-26 17:15"
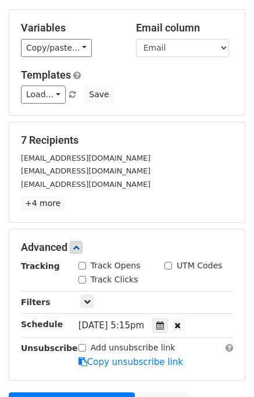
scroll to position [195, 0]
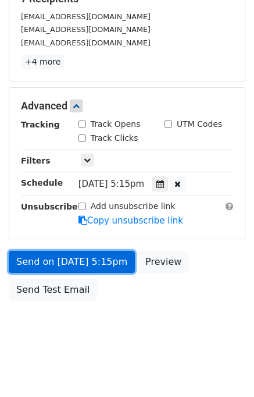
click at [80, 263] on link "Send on Sep 26 at 5:15pm" at bounding box center [72, 262] width 126 height 22
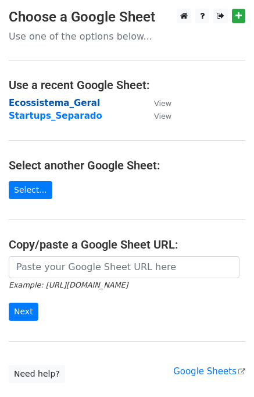
click at [64, 103] on strong "Ecossistema_Geral" at bounding box center [54, 103] width 91 height 10
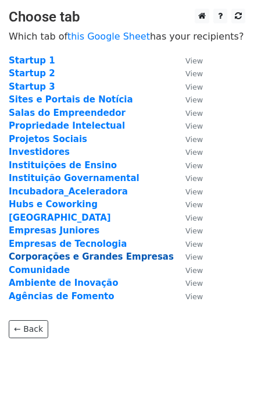
click at [56, 257] on strong "Corporações e Grandes Empresas" at bounding box center [91, 257] width 165 height 10
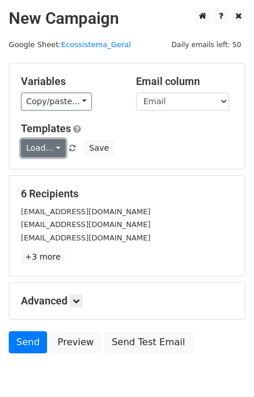
click at [51, 156] on link "Load..." at bounding box center [43, 148] width 45 height 18
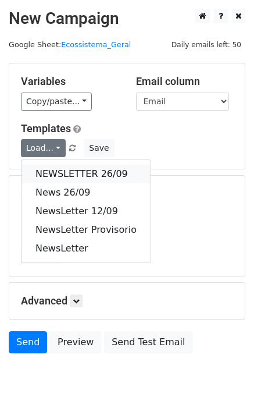
click at [47, 169] on link "NEWSLETTER 26/09" at bounding box center [86, 174] width 129 height 19
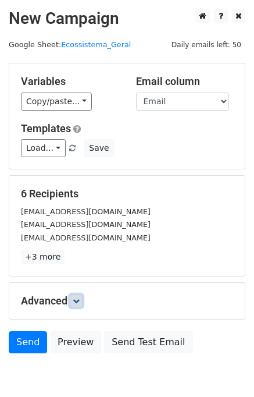
click at [75, 302] on link at bounding box center [76, 301] width 13 height 13
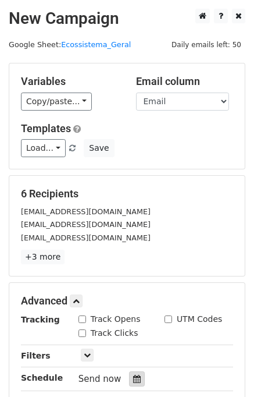
click at [129, 372] on div at bounding box center [137, 378] width 16 height 15
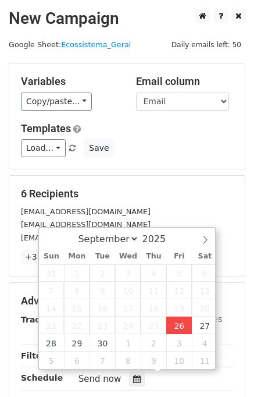
type input "[DATE] 17:06"
type input "05"
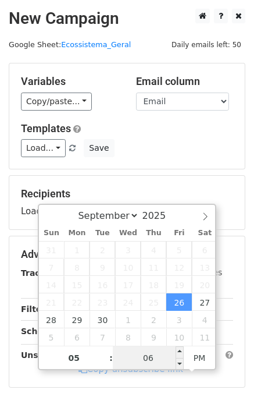
click at [154, 350] on input "06" at bounding box center [148, 357] width 71 height 23
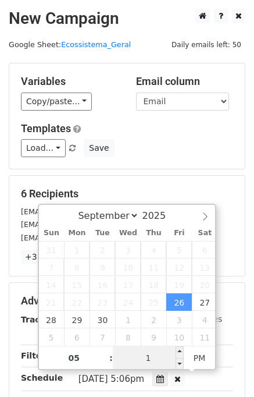
type input "15"
type input "[DATE] 17:15"
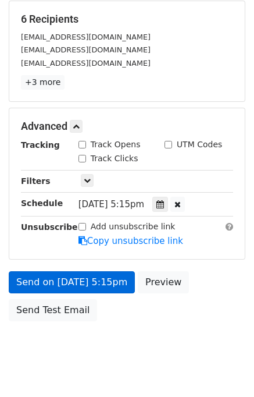
scroll to position [195, 0]
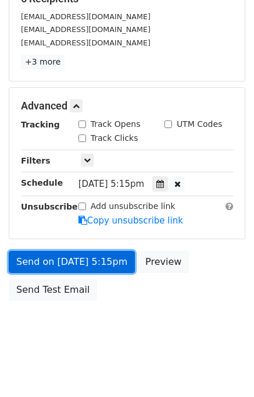
click at [91, 259] on link "Send on [DATE] 5:15pm" at bounding box center [72, 262] width 126 height 22
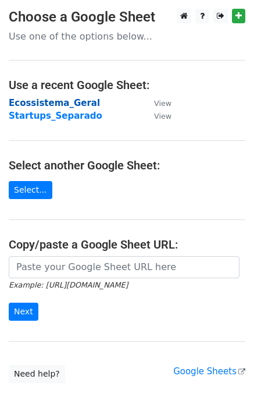
click at [54, 101] on strong "Ecossistema_Geral" at bounding box center [54, 103] width 91 height 10
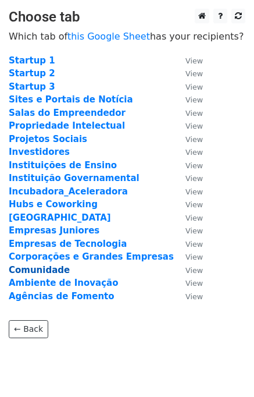
click at [27, 271] on strong "Comunidade" at bounding box center [39, 270] width 61 height 10
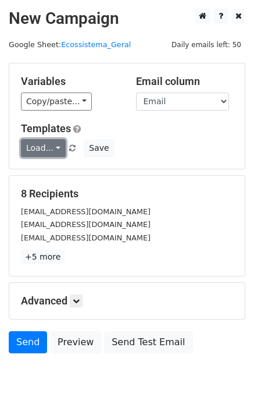
click at [44, 145] on link "Load..." at bounding box center [43, 148] width 45 height 18
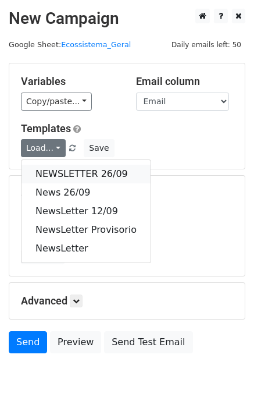
click at [52, 168] on link "NEWSLETTER 26/09" at bounding box center [86, 174] width 129 height 19
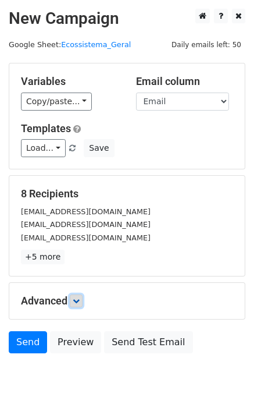
click at [83, 305] on link at bounding box center [76, 301] width 13 height 13
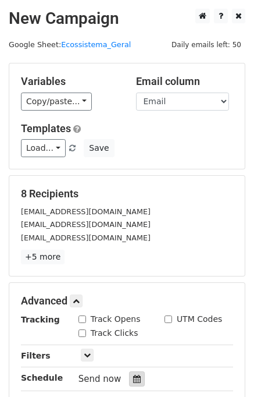
click at [136, 376] on div at bounding box center [137, 378] width 16 height 15
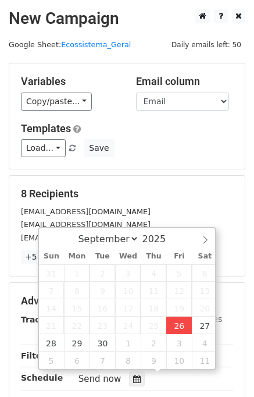
type input "[DATE] 17:06"
type input "05"
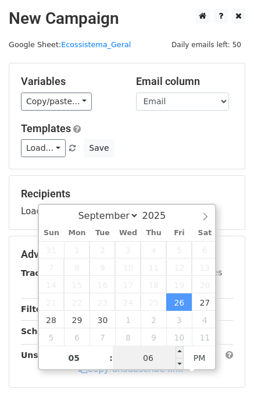
click at [156, 348] on input "06" at bounding box center [148, 357] width 71 height 23
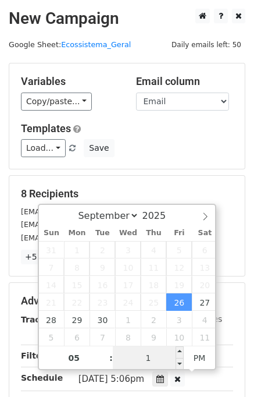
type input "15"
type input "2025-09-26 17:15"
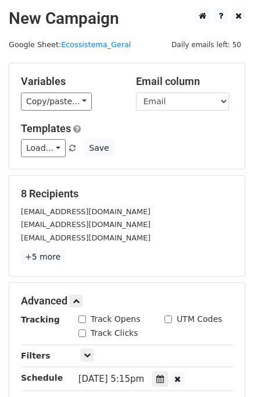
scroll to position [195, 0]
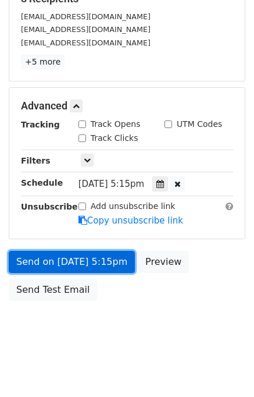
click at [83, 262] on link "Send on Sep 26 at 5:15pm" at bounding box center [72, 262] width 126 height 22
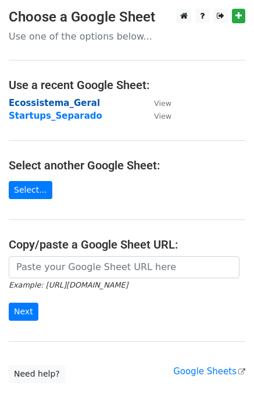
click at [47, 101] on strong "Ecossistema_Geral" at bounding box center [54, 103] width 91 height 10
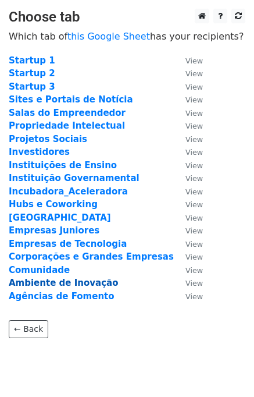
click at [53, 281] on strong "Ambiente de Inovação" at bounding box center [63, 283] width 109 height 10
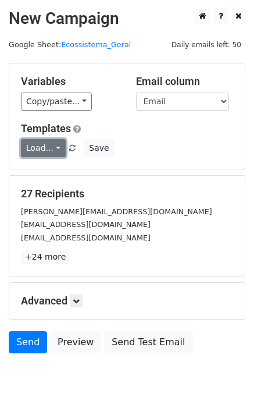
click at [47, 153] on link "Load..." at bounding box center [43, 148] width 45 height 18
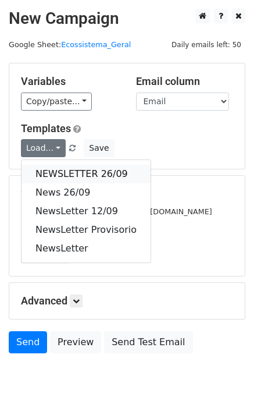
click at [47, 178] on link "NEWSLETTER 26/09" at bounding box center [86, 174] width 129 height 19
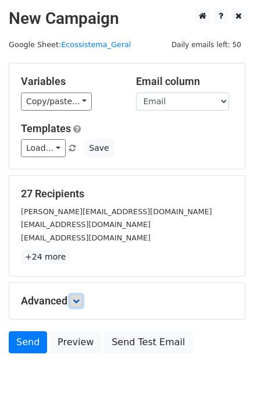
click at [75, 299] on link at bounding box center [76, 301] width 13 height 13
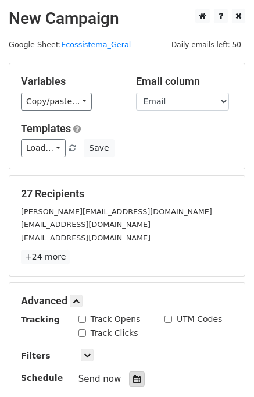
click at [133, 375] on icon at bounding box center [137, 379] width 8 height 8
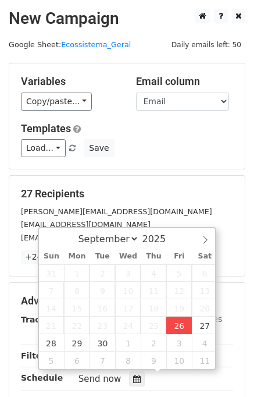
type input "2025-09-26 17:07"
type input "05"
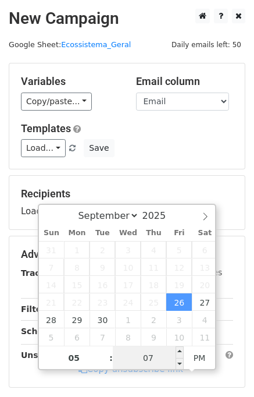
click at [148, 355] on input "07" at bounding box center [148, 357] width 71 height 23
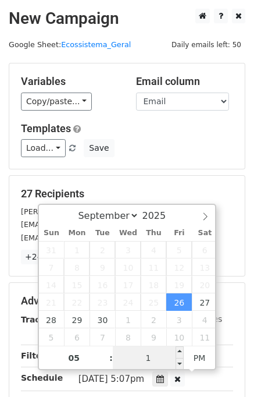
type input "15"
type input "2025-09-26 17:15"
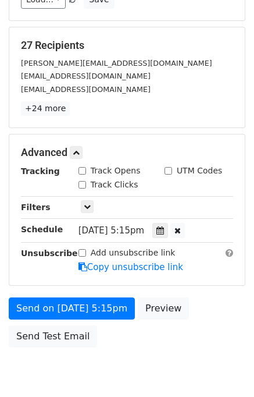
scroll to position [195, 0]
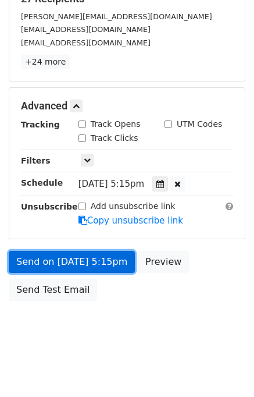
click at [77, 263] on link "Send on Sep 26 at 5:15pm" at bounding box center [72, 262] width 126 height 22
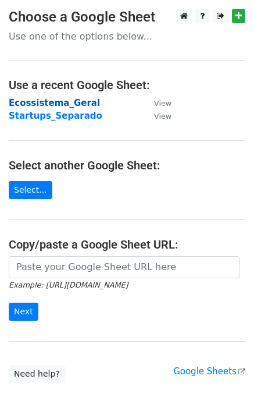
click at [48, 98] on strong "Ecossistema_Geral" at bounding box center [54, 103] width 91 height 10
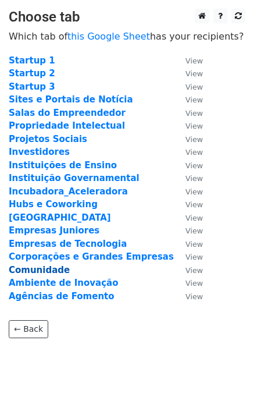
click at [50, 270] on strong "Comunidade" at bounding box center [39, 270] width 61 height 10
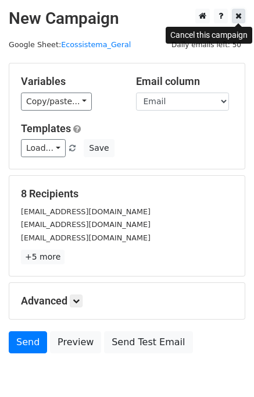
click at [236, 20] on icon at bounding box center [239, 16] width 6 height 8
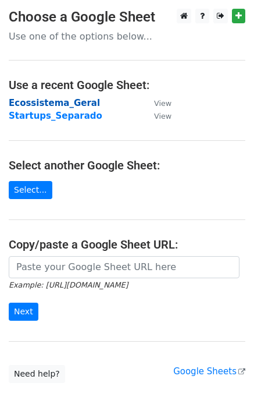
click at [61, 102] on strong "Ecossistema_Geral" at bounding box center [54, 103] width 91 height 10
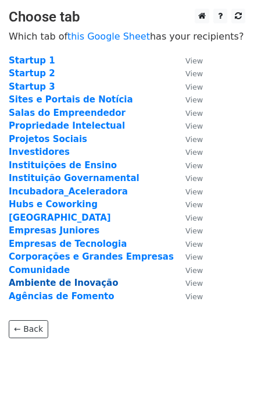
click at [56, 285] on strong "Ambiente de Inovação" at bounding box center [63, 283] width 109 height 10
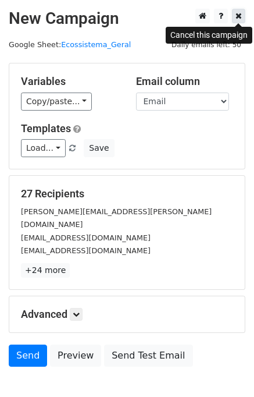
click at [238, 15] on icon at bounding box center [239, 16] width 6 height 8
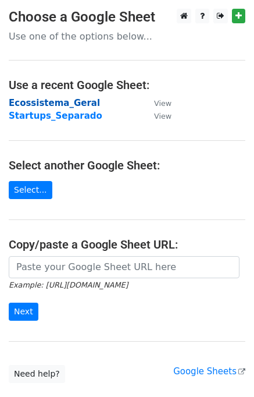
click at [52, 105] on strong "Ecossistema_Geral" at bounding box center [54, 103] width 91 height 10
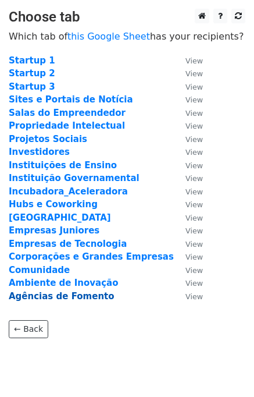
click at [51, 296] on strong "Agências de Fomento" at bounding box center [62, 296] width 106 height 10
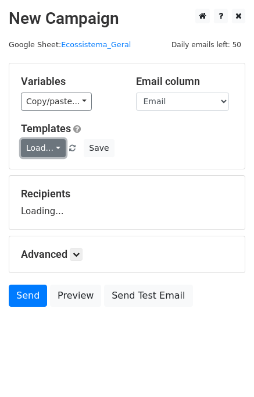
click at [49, 151] on link "Load..." at bounding box center [43, 148] width 45 height 18
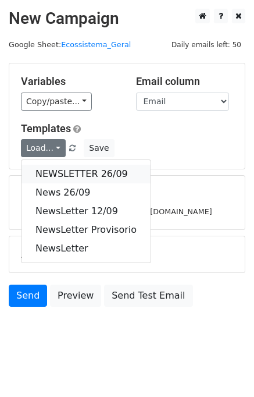
click at [57, 173] on link "NEWSLETTER 26/09" at bounding box center [86, 174] width 129 height 19
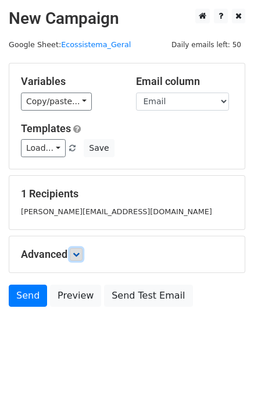
click at [80, 252] on icon at bounding box center [76, 254] width 7 height 7
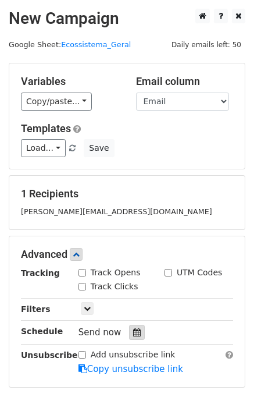
click at [133, 334] on icon at bounding box center [137, 332] width 8 height 8
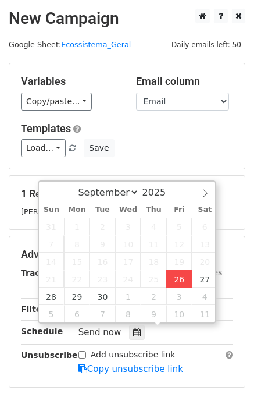
type input "[DATE] 17:07"
type input "05"
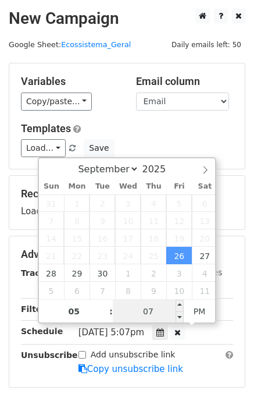
click at [156, 310] on input "07" at bounding box center [148, 311] width 71 height 23
type input "15"
type input "2025-09-26 17:15"
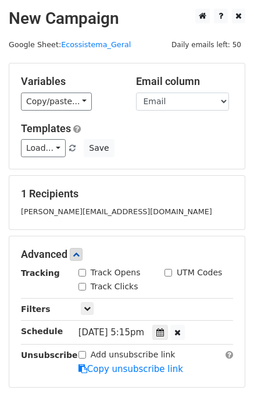
scroll to position [148, 0]
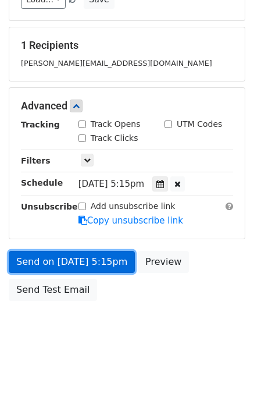
click at [68, 254] on link "Send on Sep 26 at 5:15pm" at bounding box center [72, 262] width 126 height 22
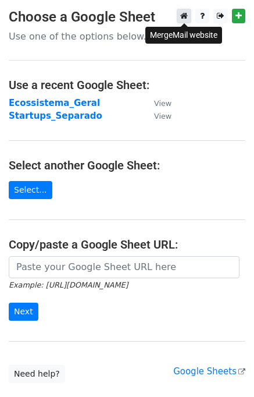
click at [188, 17] on icon at bounding box center [184, 16] width 8 height 8
